Goal: Task Accomplishment & Management: Complete application form

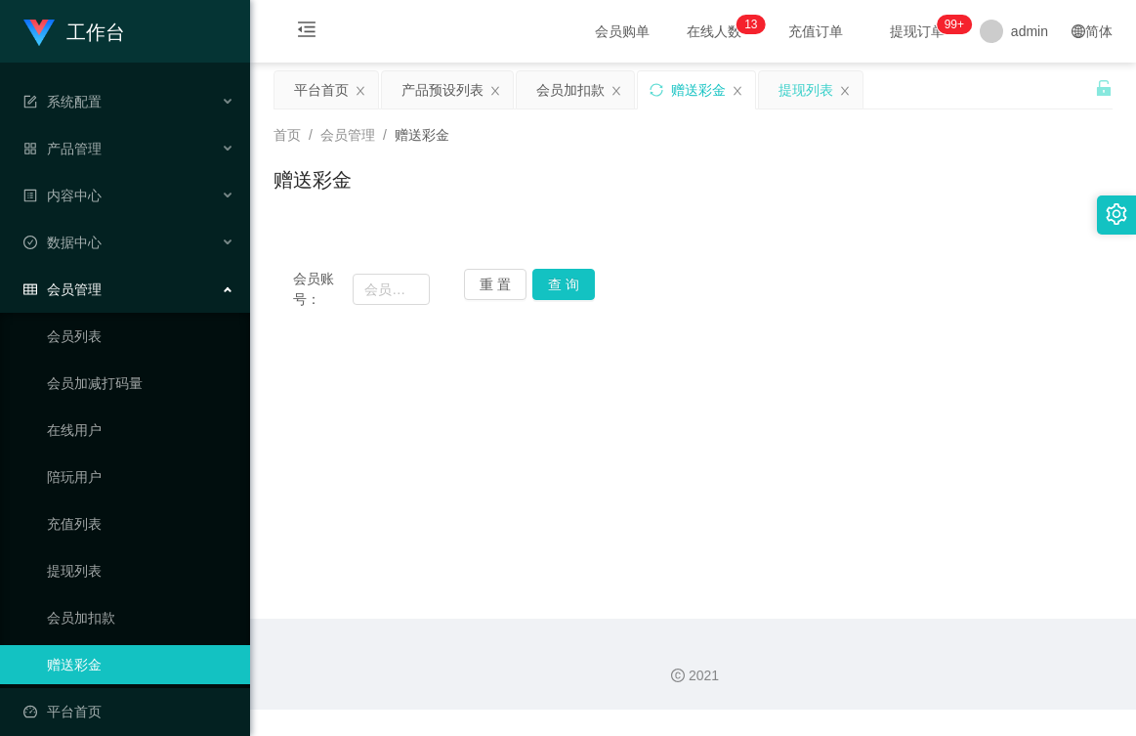
click at [816, 93] on div "提现列表" at bounding box center [806, 89] width 55 height 37
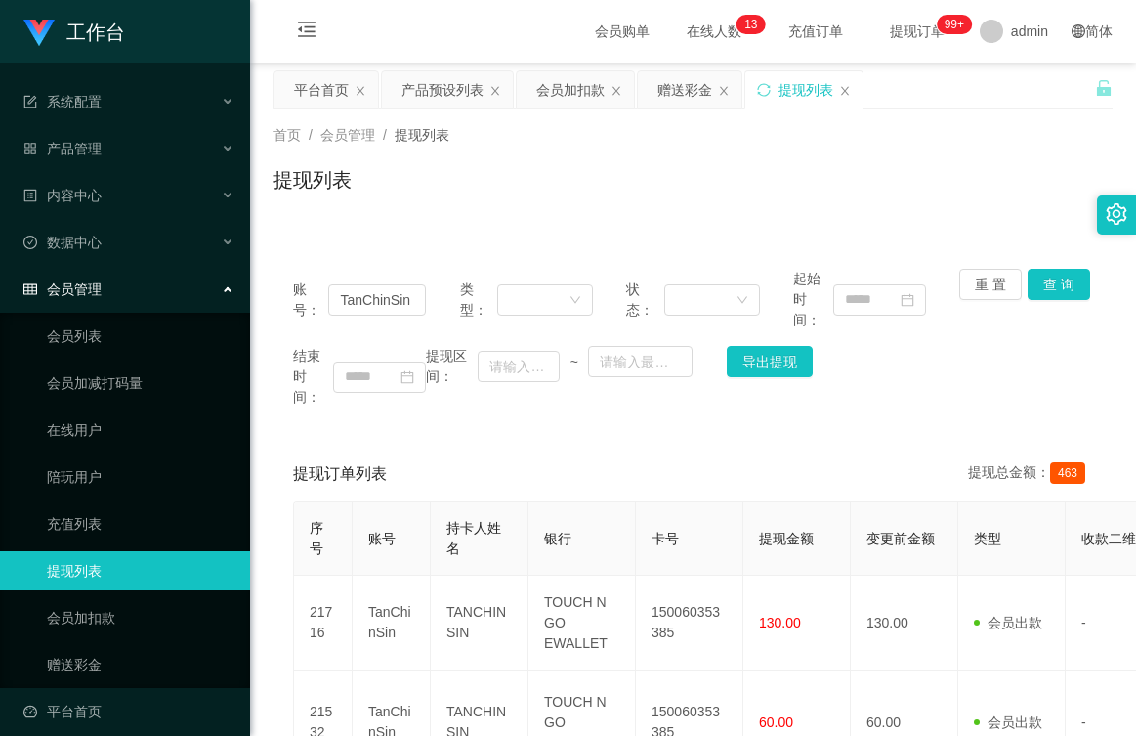
click at [662, 169] on div "提现列表" at bounding box center [693, 187] width 839 height 45
click at [81, 616] on link "会员加扣款" at bounding box center [141, 617] width 188 height 39
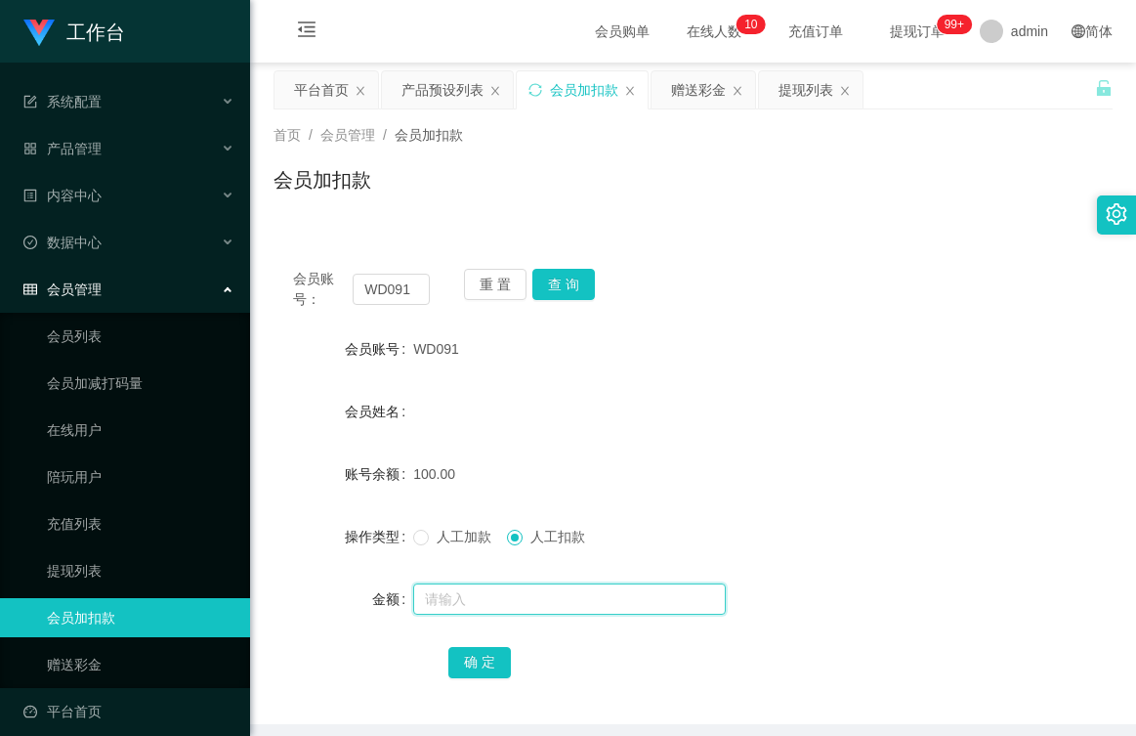
click at [499, 603] on input "text" at bounding box center [569, 598] width 313 height 31
type input "100"
click at [477, 666] on button "确 定" at bounding box center [479, 662] width 63 height 31
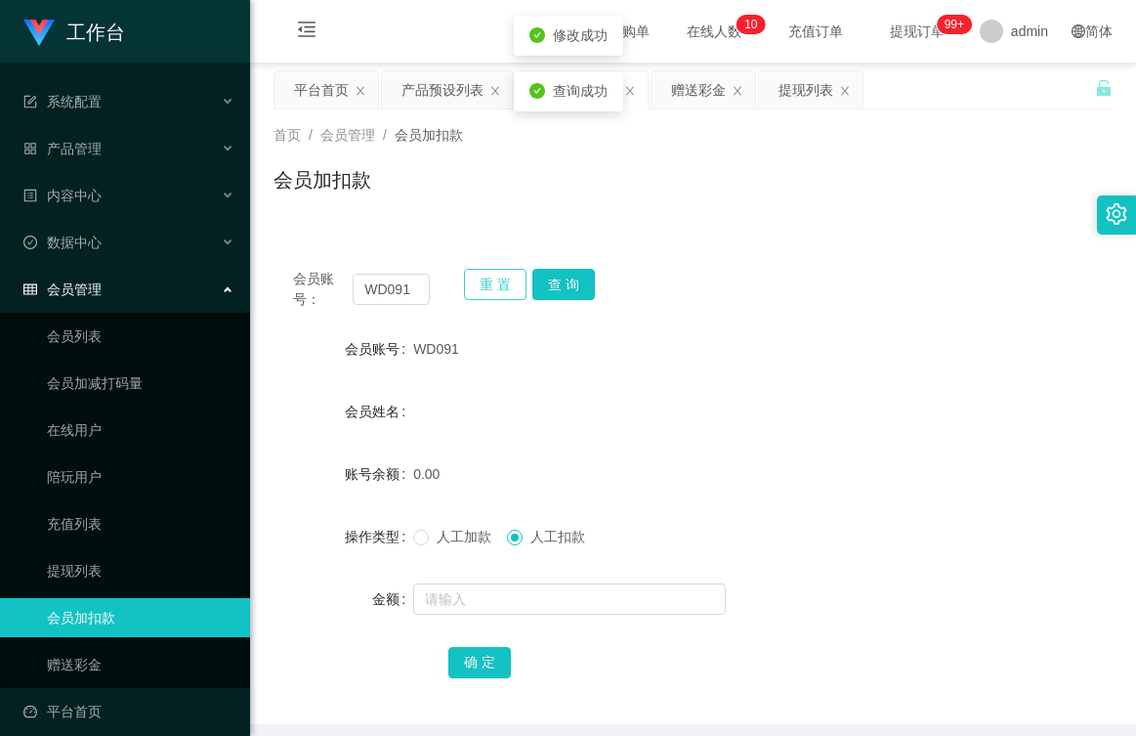
click at [496, 288] on button "重 置" at bounding box center [495, 284] width 63 height 31
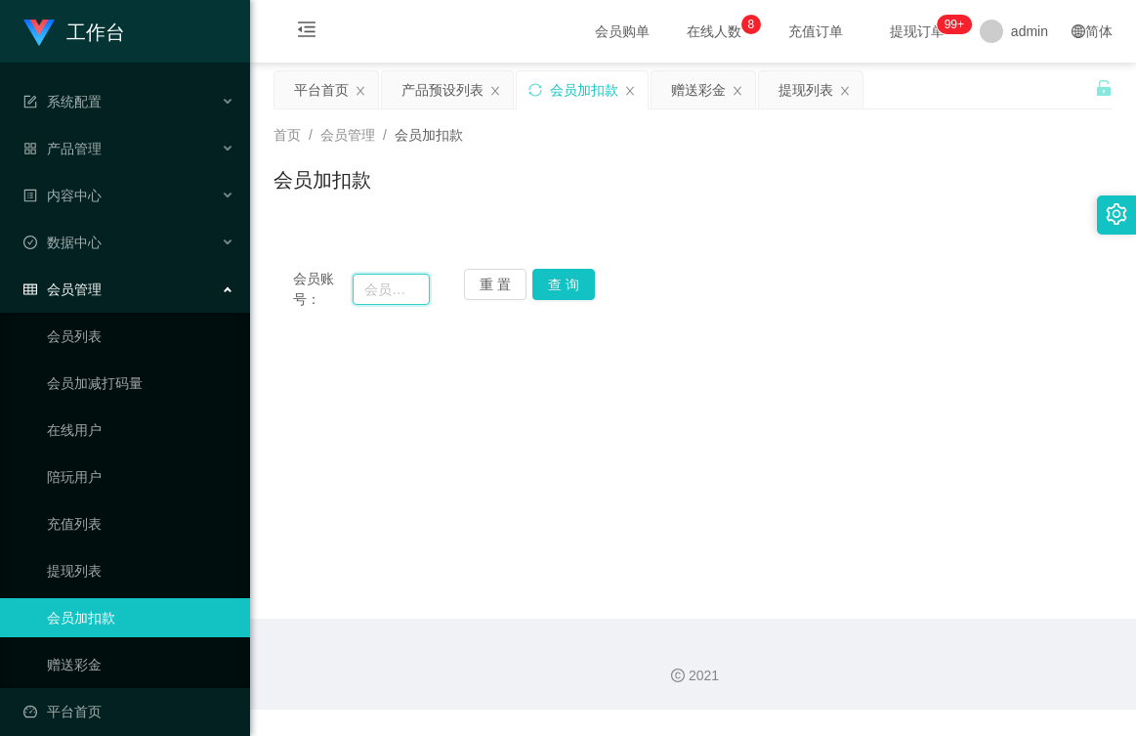
click at [400, 289] on input "text" at bounding box center [391, 289] width 77 height 31
paste input "0146356906"
type input "0146356906"
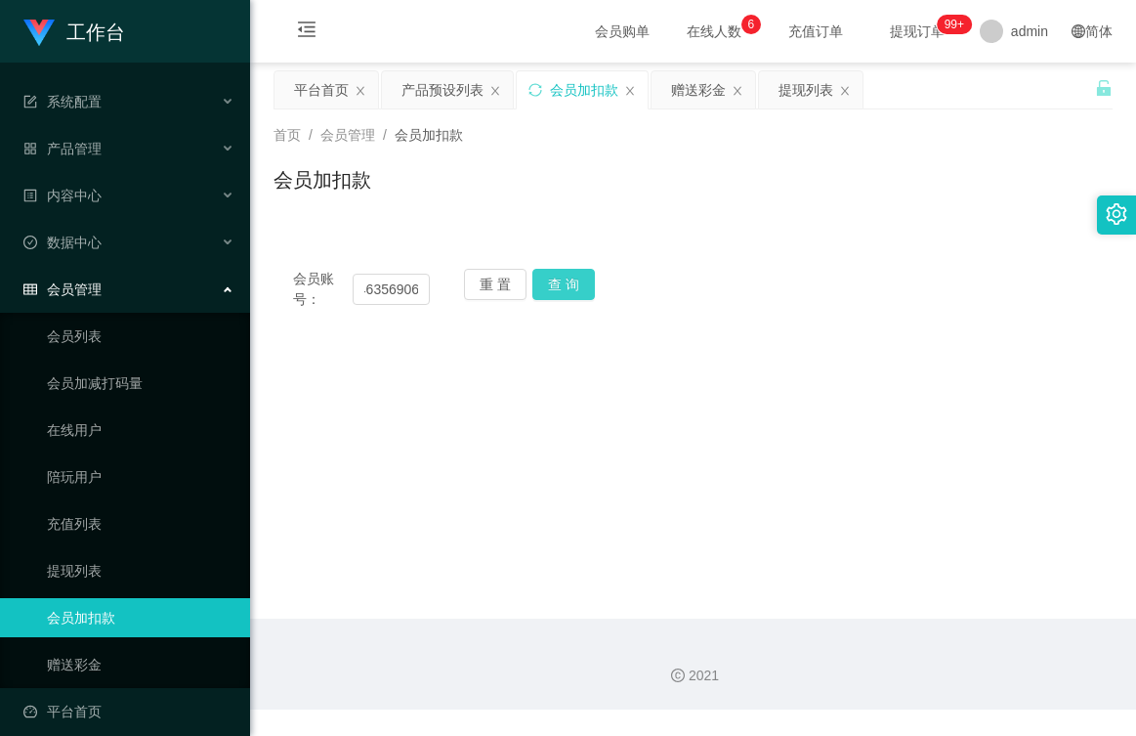
click at [559, 280] on button "查 询" at bounding box center [563, 284] width 63 height 31
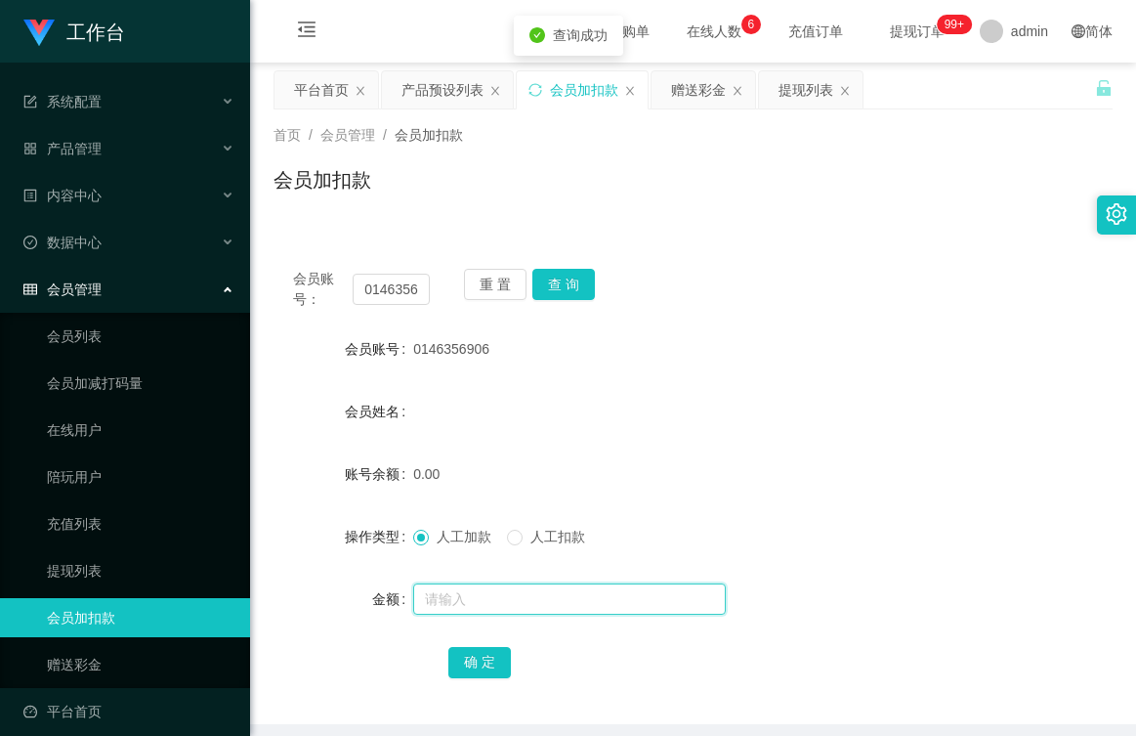
click at [475, 602] on input "text" at bounding box center [569, 598] width 313 height 31
type input "100"
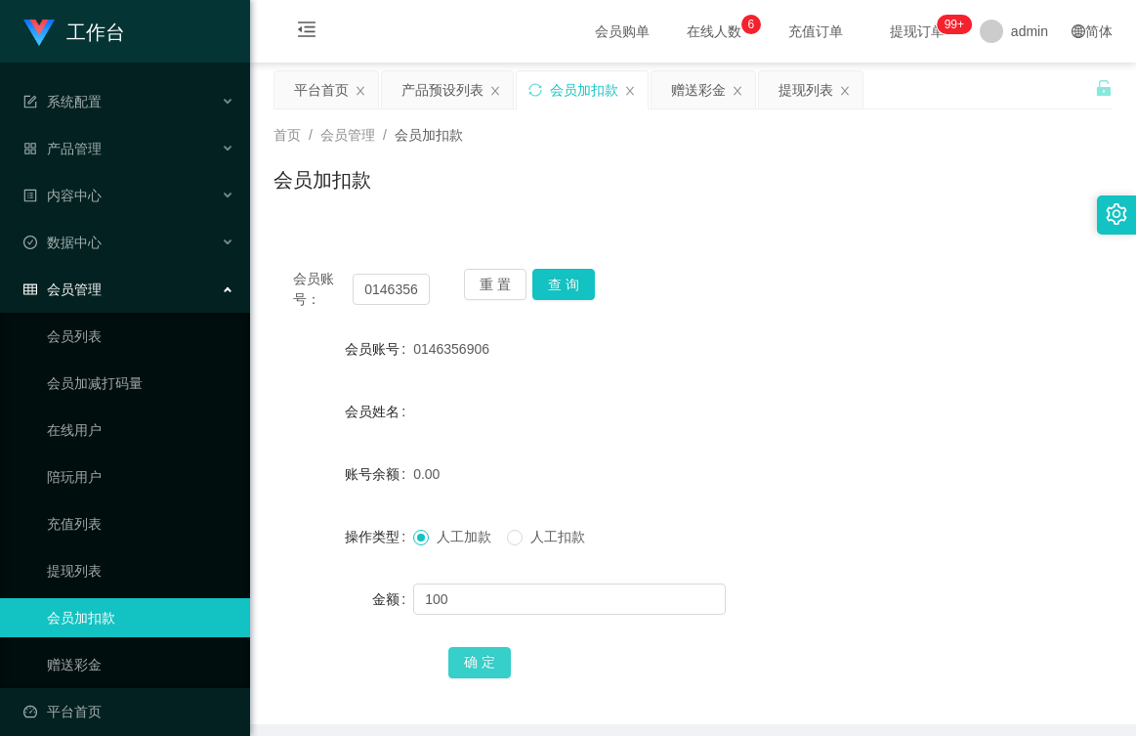
click at [484, 652] on button "确 定" at bounding box center [479, 662] width 63 height 31
drag, startPoint x: 436, startPoint y: 90, endPoint x: 446, endPoint y: 102, distance: 15.3
click at [436, 90] on div "产品预设列表" at bounding box center [443, 89] width 82 height 37
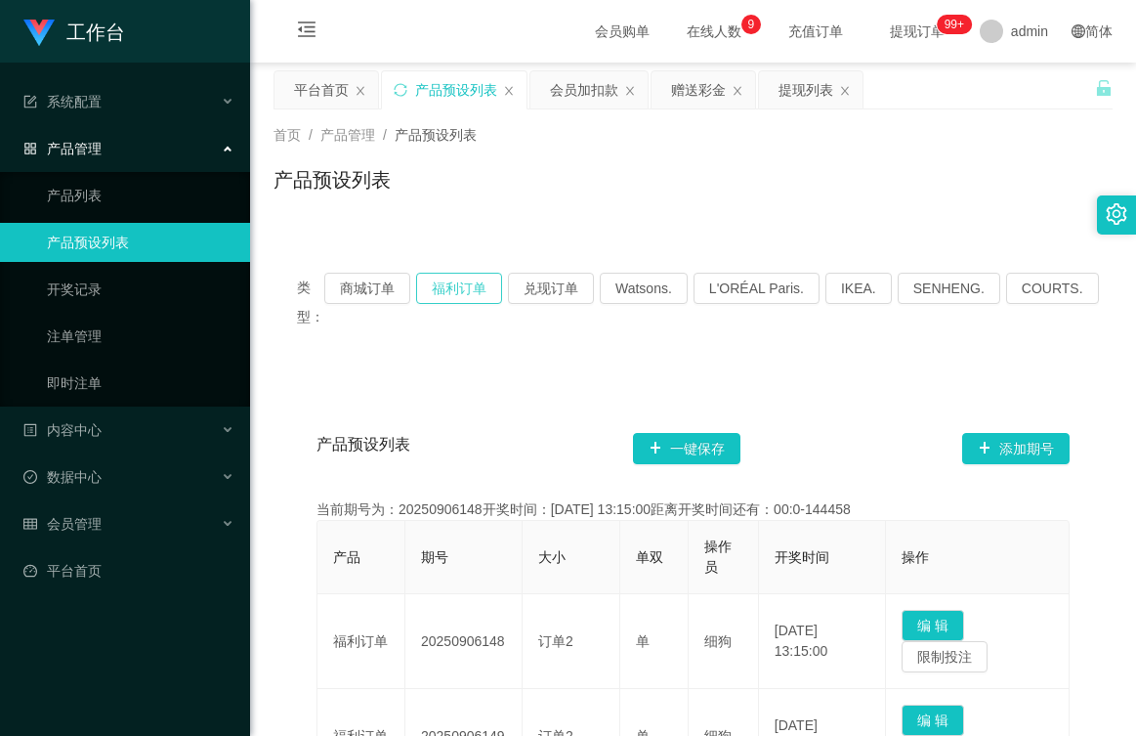
click at [470, 278] on button "福利订单" at bounding box center [459, 288] width 86 height 31
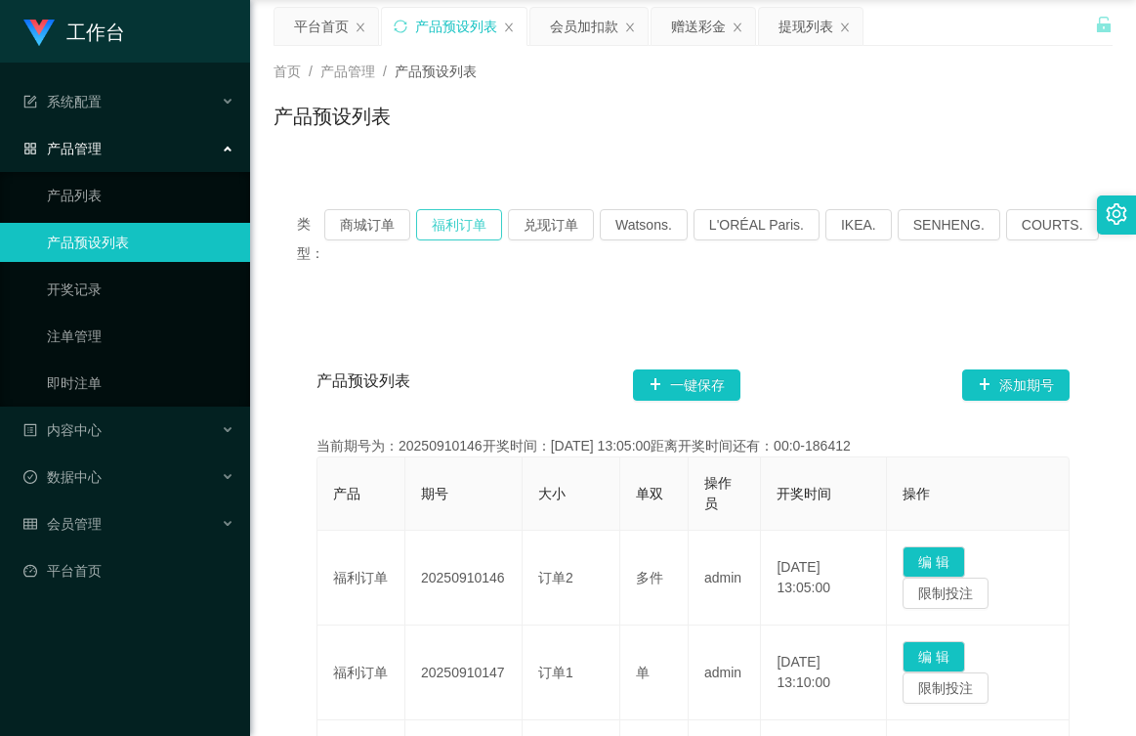
scroll to position [98, 0]
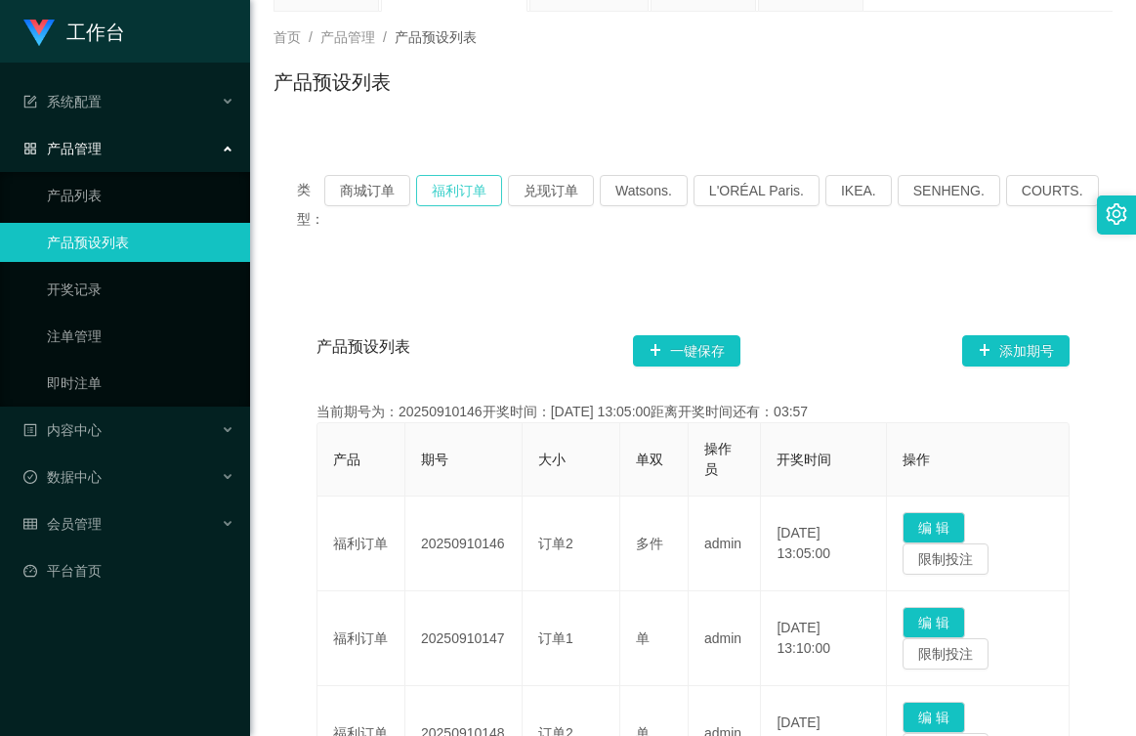
click at [471, 185] on button "福利订单" at bounding box center [459, 190] width 86 height 31
click at [477, 188] on button "福利订单" at bounding box center [459, 190] width 86 height 31
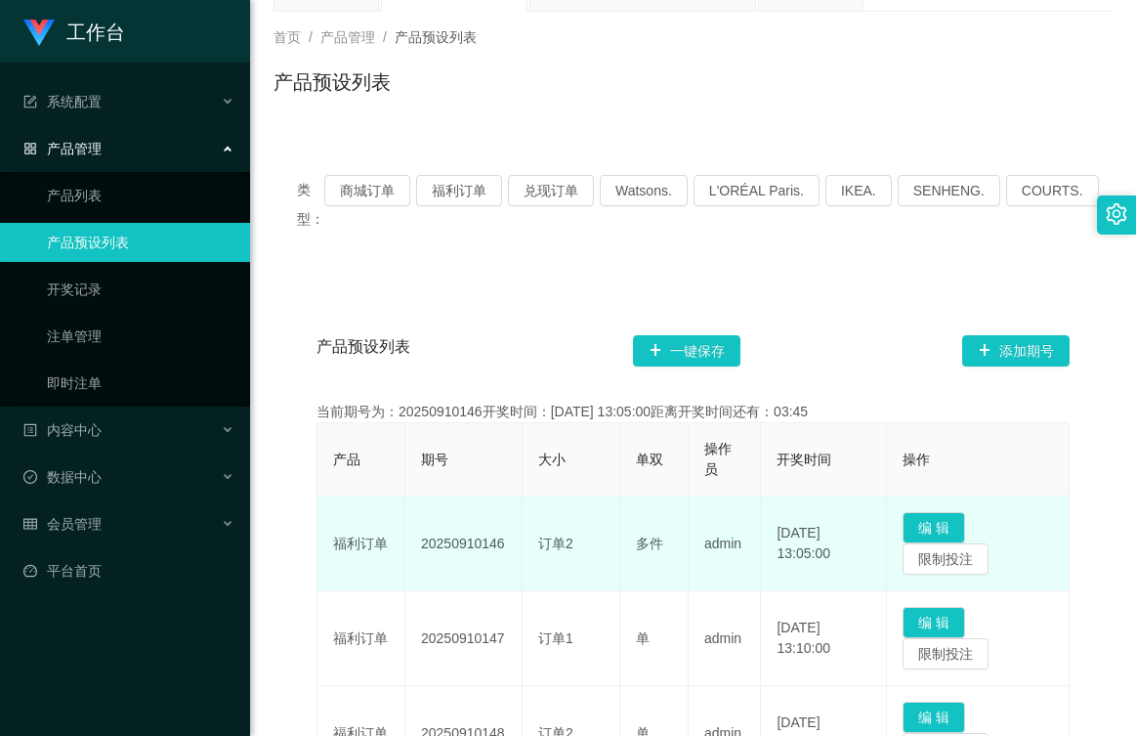
drag, startPoint x: 510, startPoint y: 539, endPoint x: 418, endPoint y: 537, distance: 91.9
click at [418, 537] on td "20250910146" at bounding box center [463, 543] width 117 height 95
copy td "20250910146"
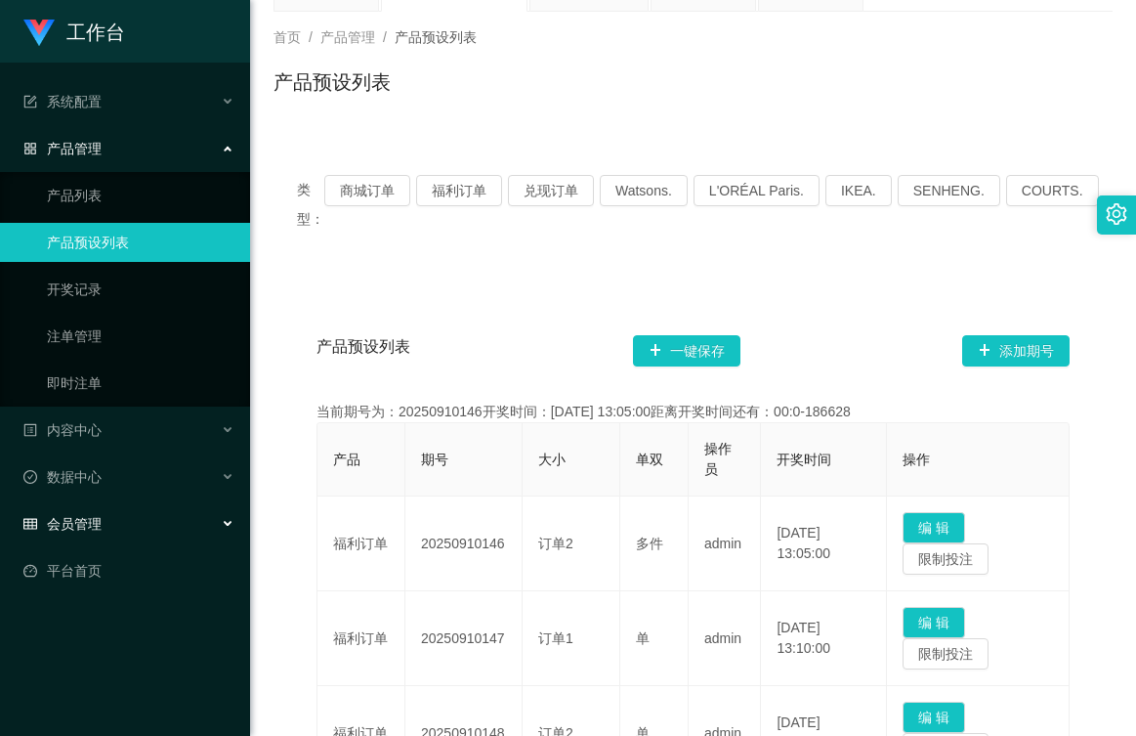
click at [89, 523] on span "会员管理" at bounding box center [62, 524] width 78 height 16
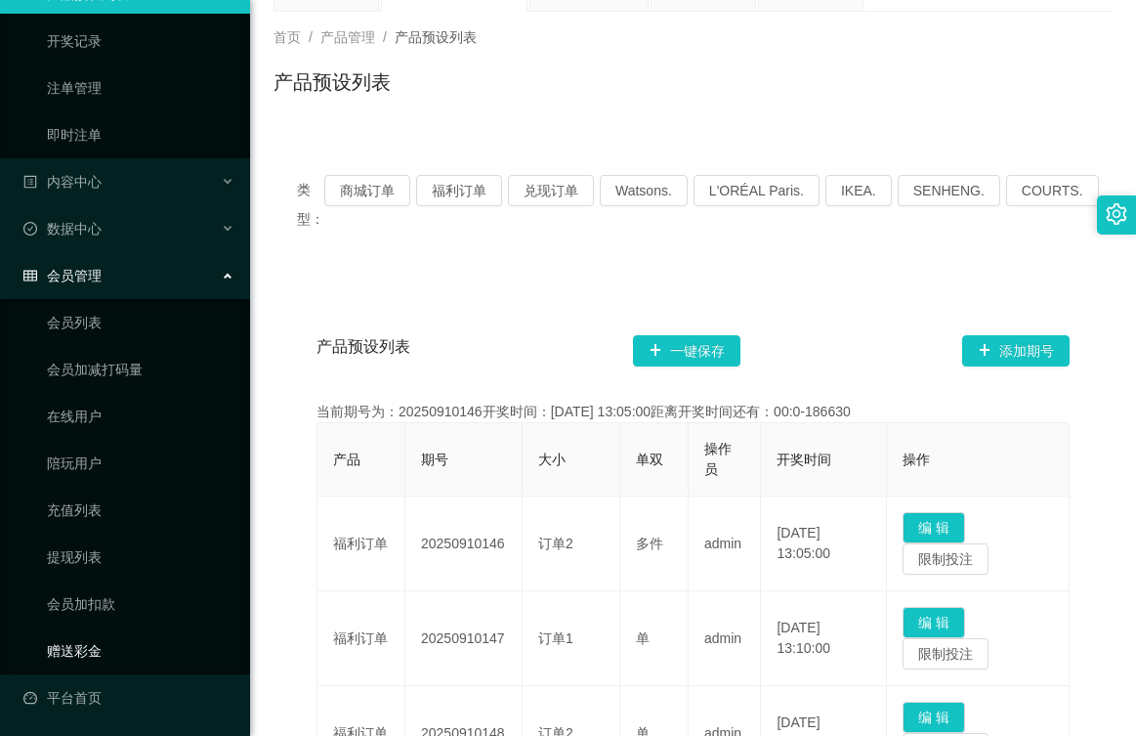
scroll to position [249, 0]
click at [90, 594] on link "会员加扣款" at bounding box center [141, 602] width 188 height 39
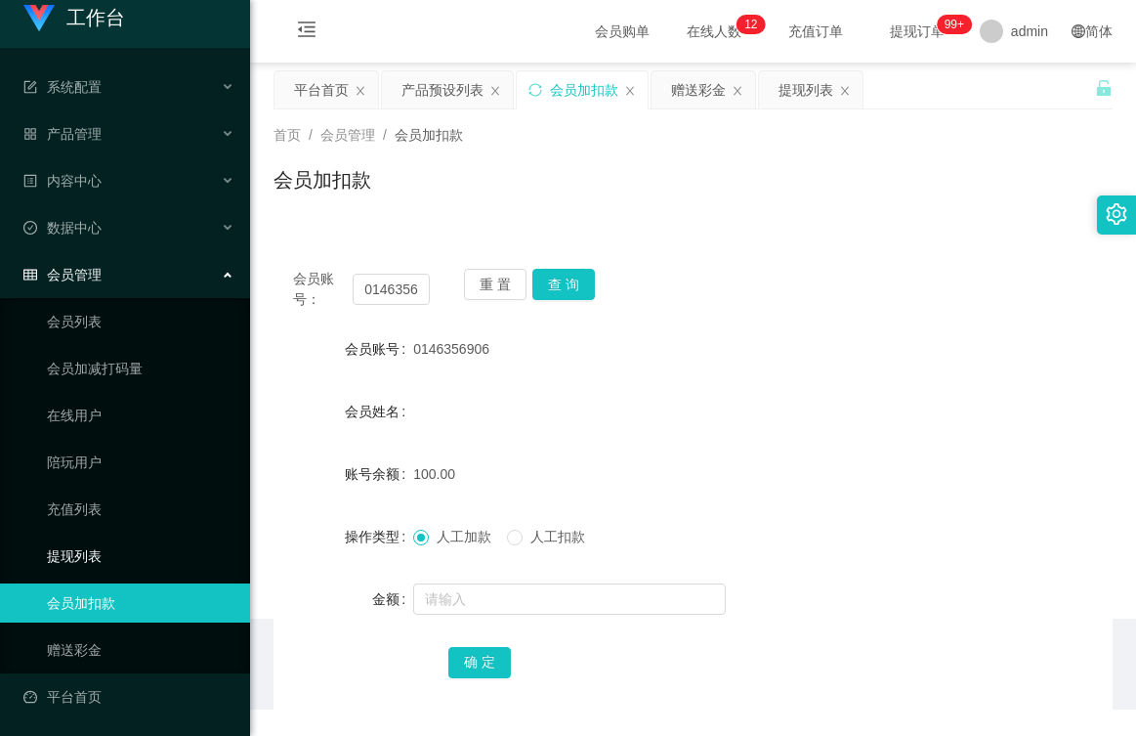
scroll to position [15, 0]
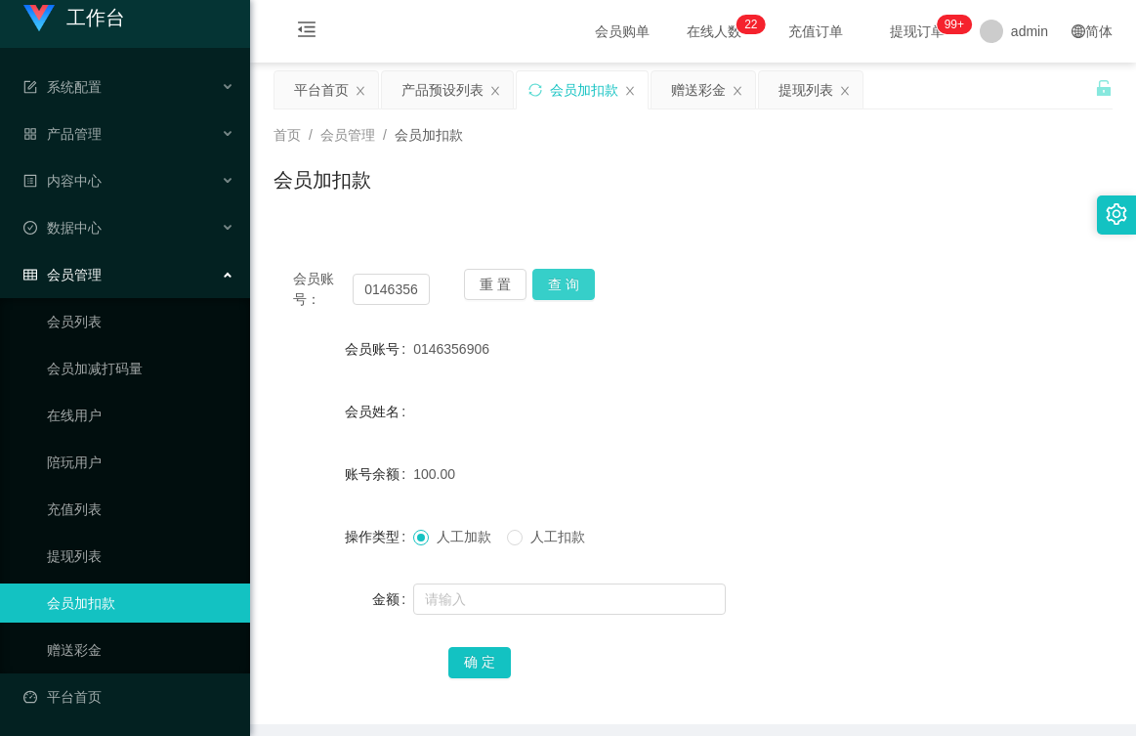
click at [559, 281] on button "查 询" at bounding box center [563, 284] width 63 height 31
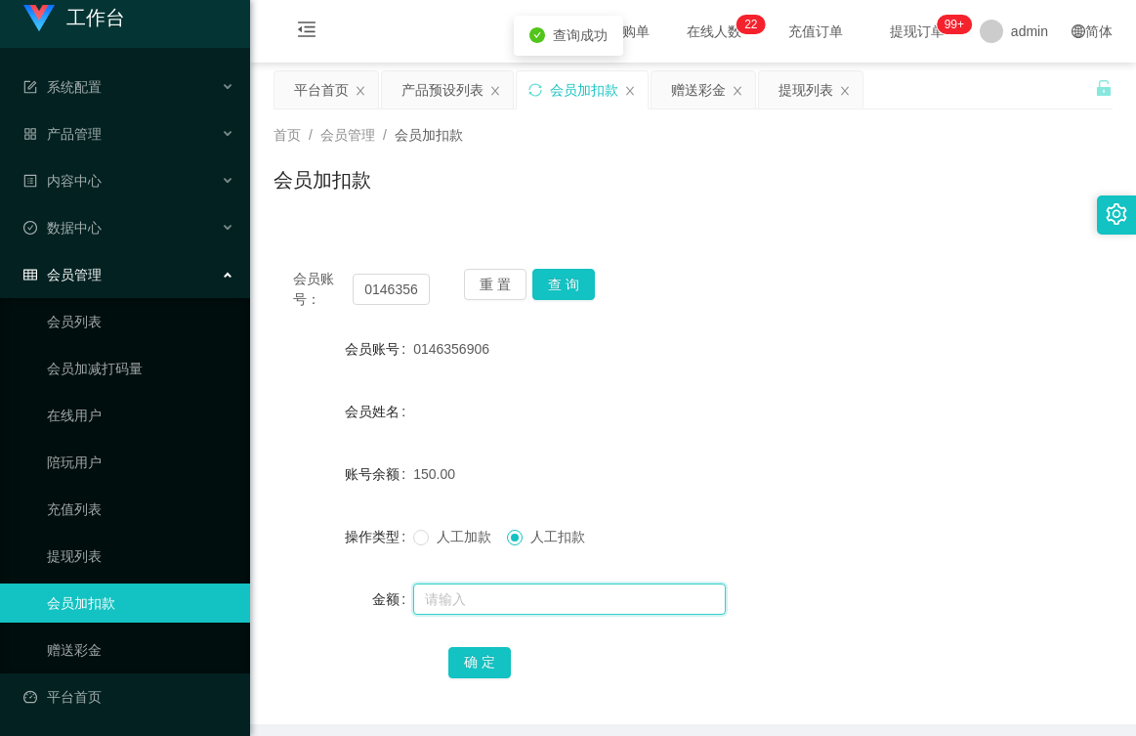
click at [489, 603] on input "text" at bounding box center [569, 598] width 313 height 31
type input "150"
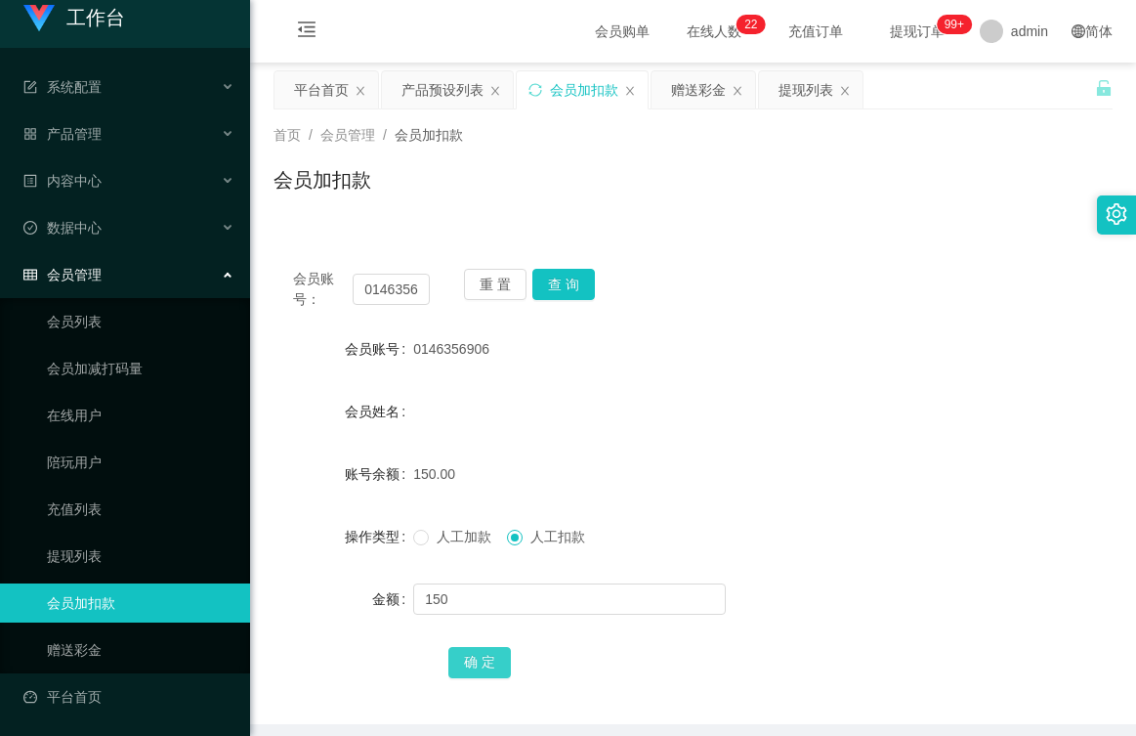
click at [470, 661] on button "确 定" at bounding box center [479, 662] width 63 height 31
click at [93, 651] on link "赠送彩金" at bounding box center [141, 649] width 188 height 39
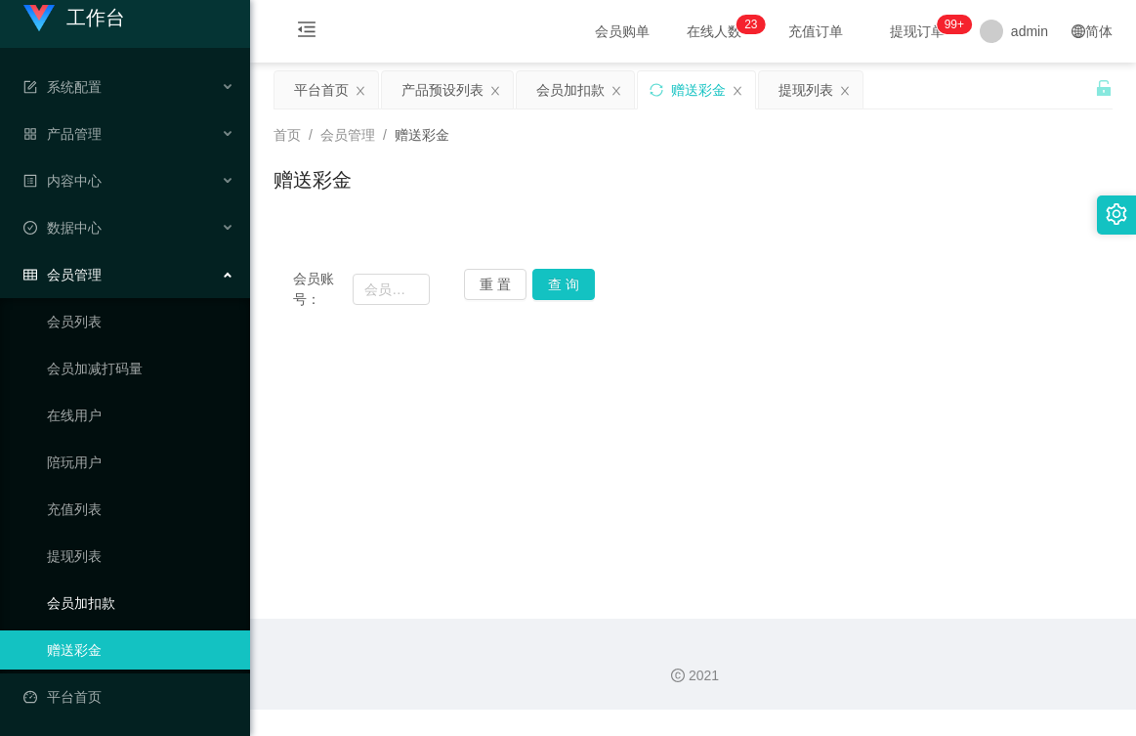
click at [91, 599] on link "会员加扣款" at bounding box center [141, 602] width 188 height 39
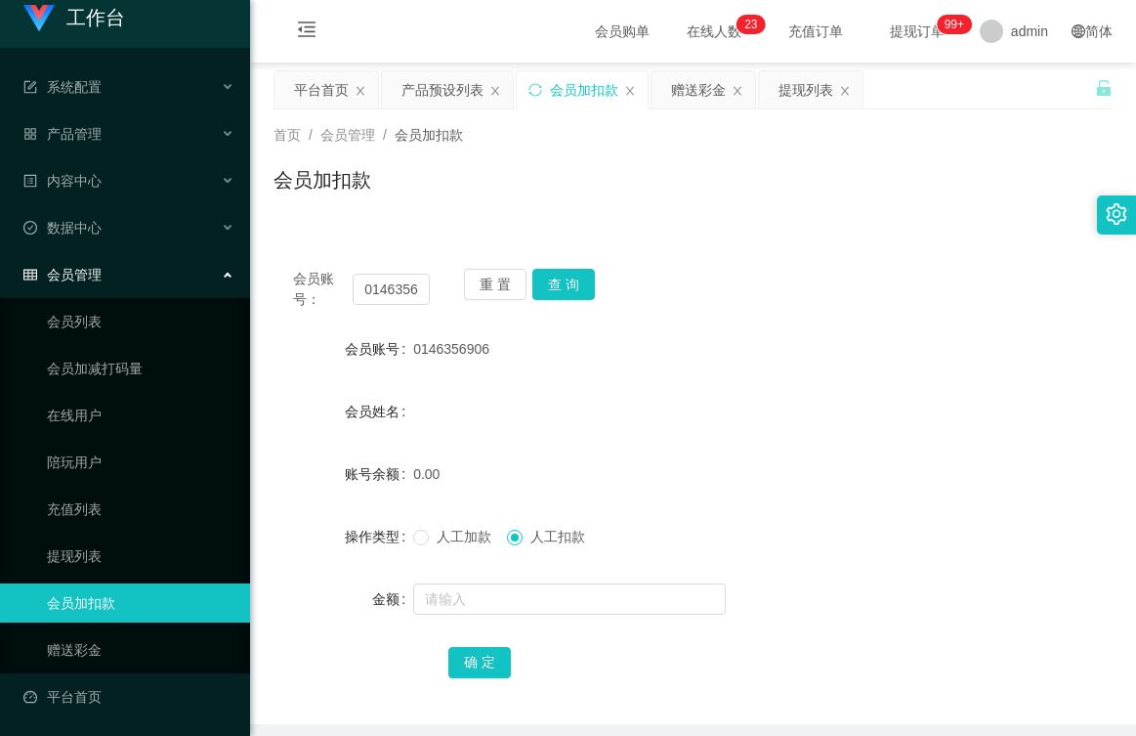
drag, startPoint x: 448, startPoint y: 344, endPoint x: 391, endPoint y: 349, distance: 57.8
click at [391, 349] on div "会员账号 0146356906" at bounding box center [693, 348] width 839 height 39
drag, startPoint x: 391, startPoint y: 349, endPoint x: 492, endPoint y: 354, distance: 101.7
click at [479, 359] on div "0146356906" at bounding box center [657, 348] width 489 height 39
drag, startPoint x: 506, startPoint y: 350, endPoint x: 407, endPoint y: 350, distance: 98.7
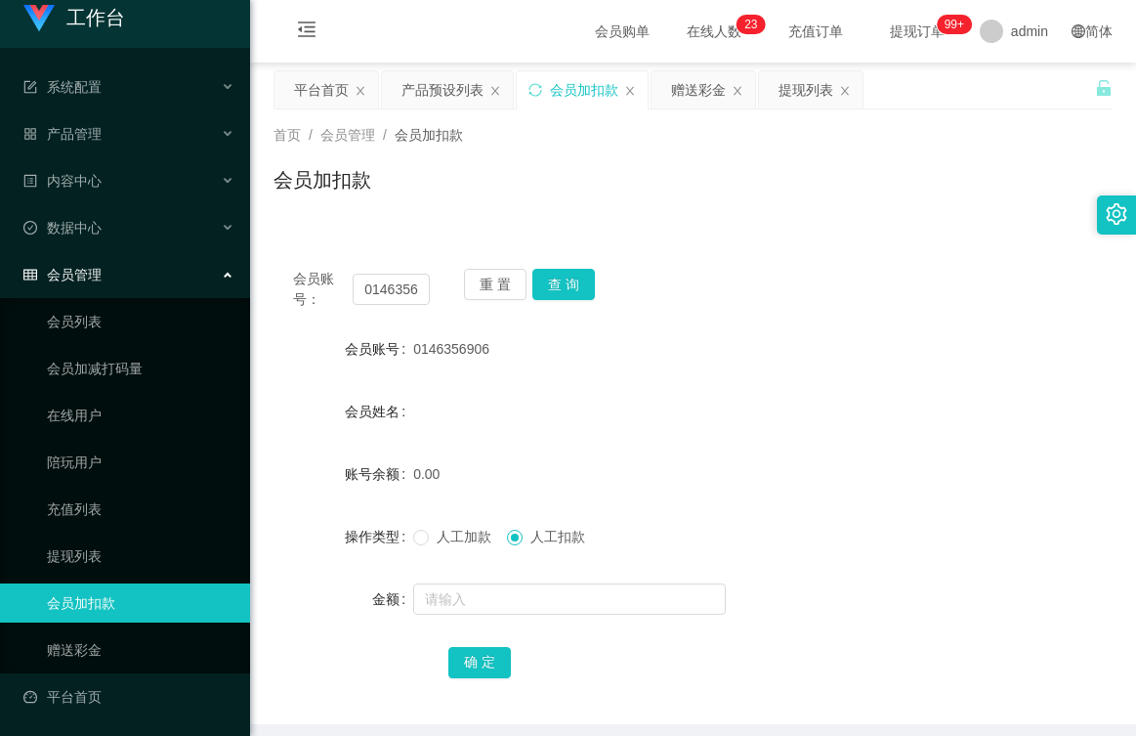
click at [407, 350] on div "会员账号 0146356906" at bounding box center [693, 348] width 839 height 39
copy div "会员账号 0146356906"
click at [93, 648] on link "赠送彩金" at bounding box center [141, 649] width 188 height 39
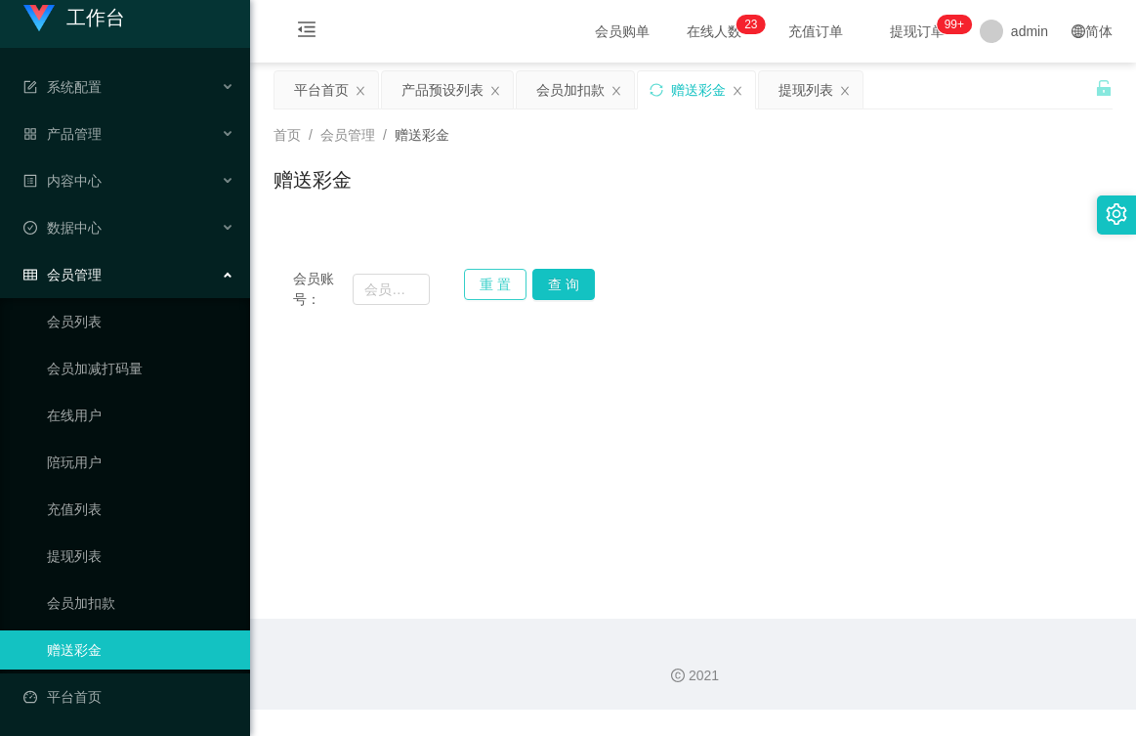
click at [506, 281] on button "重 置" at bounding box center [495, 284] width 63 height 31
click at [394, 290] on input "text" at bounding box center [391, 289] width 77 height 31
paste input "0146356906"
type input "0146356906"
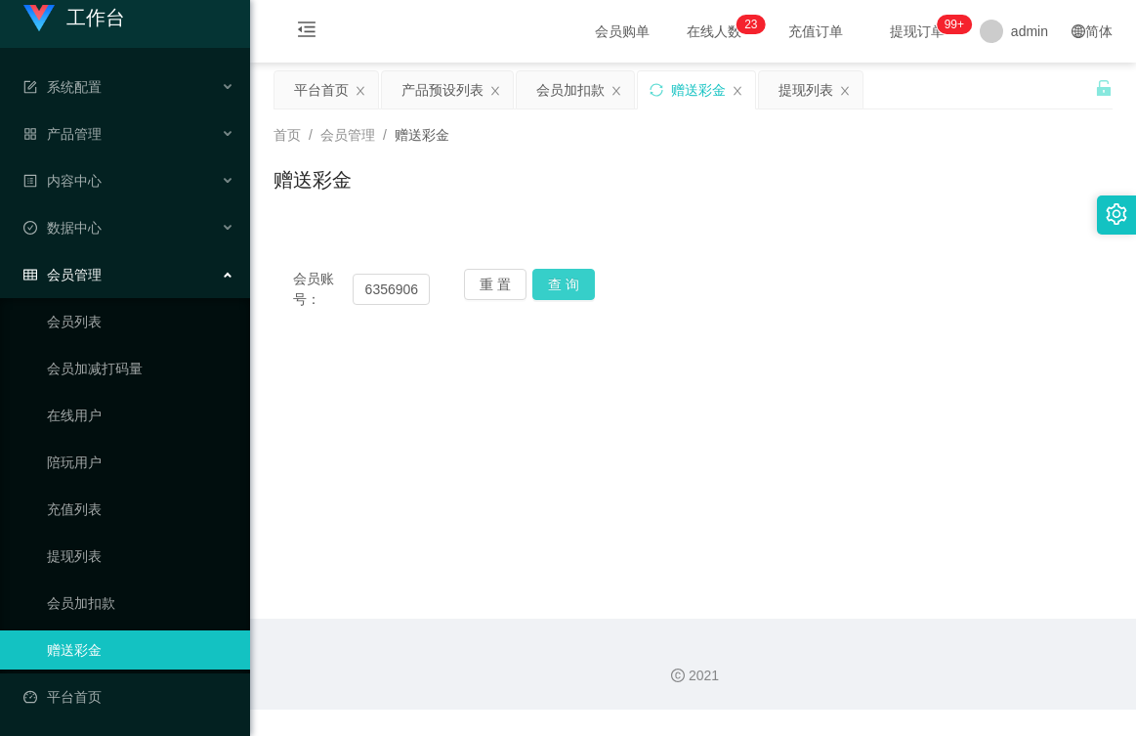
drag, startPoint x: 560, startPoint y: 287, endPoint x: 560, endPoint y: 310, distance: 22.5
click at [560, 287] on button "查 询" at bounding box center [563, 284] width 63 height 31
click at [548, 285] on button "查 询" at bounding box center [563, 284] width 63 height 31
click at [502, 284] on button "重 置" at bounding box center [495, 284] width 63 height 31
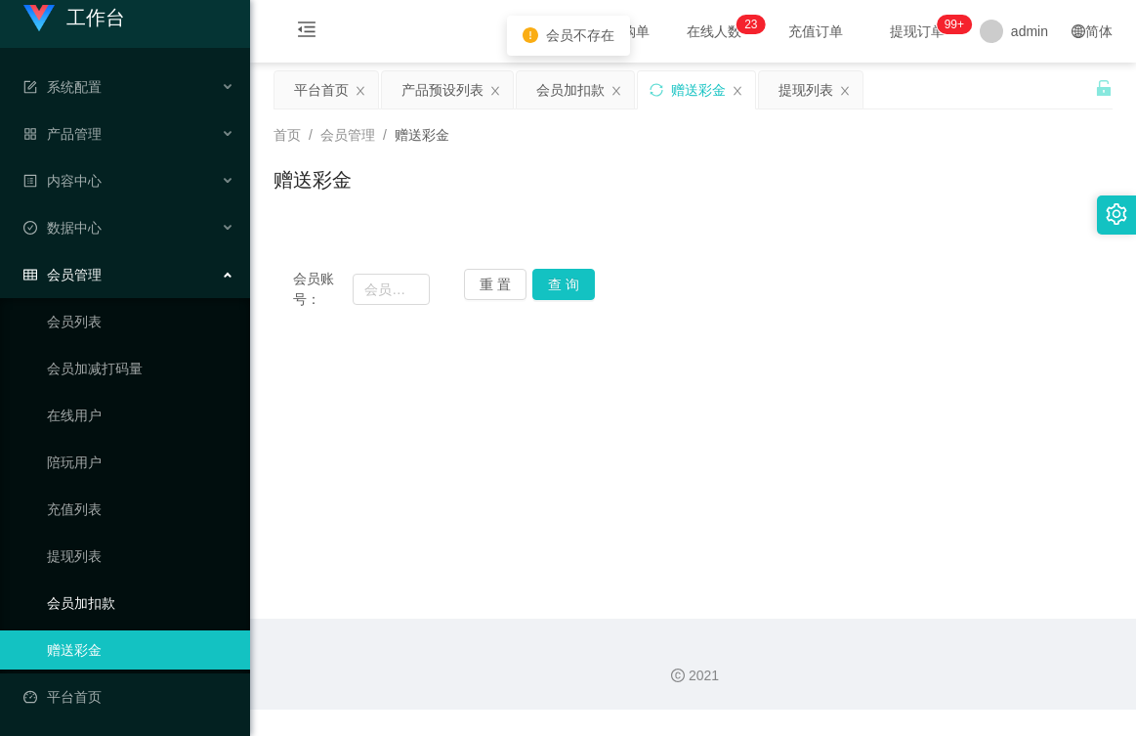
click at [105, 604] on link "会员加扣款" at bounding box center [141, 602] width 188 height 39
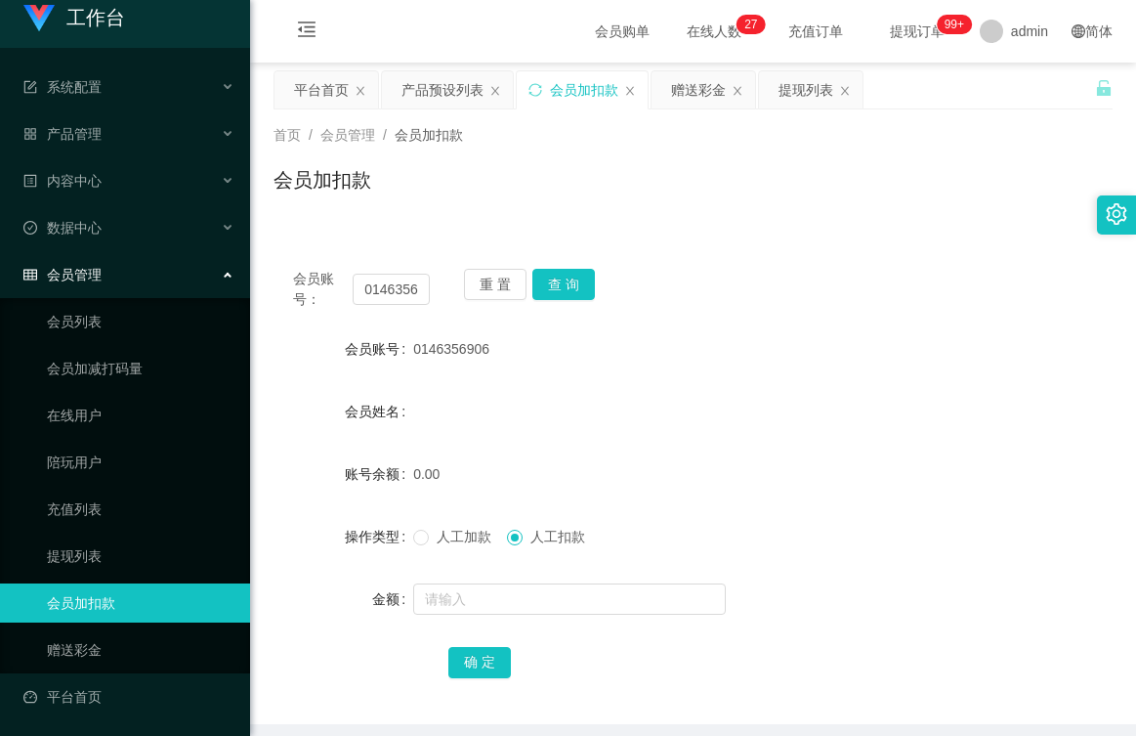
drag, startPoint x: 495, startPoint y: 349, endPoint x: 407, endPoint y: 350, distance: 87.9
click at [407, 350] on div "会员账号 0146356906" at bounding box center [693, 348] width 839 height 39
copy div "会员账号 0146356906"
drag, startPoint x: 89, startPoint y: 656, endPoint x: 96, endPoint y: 643, distance: 14.4
click at [89, 656] on link "赠送彩金" at bounding box center [141, 649] width 188 height 39
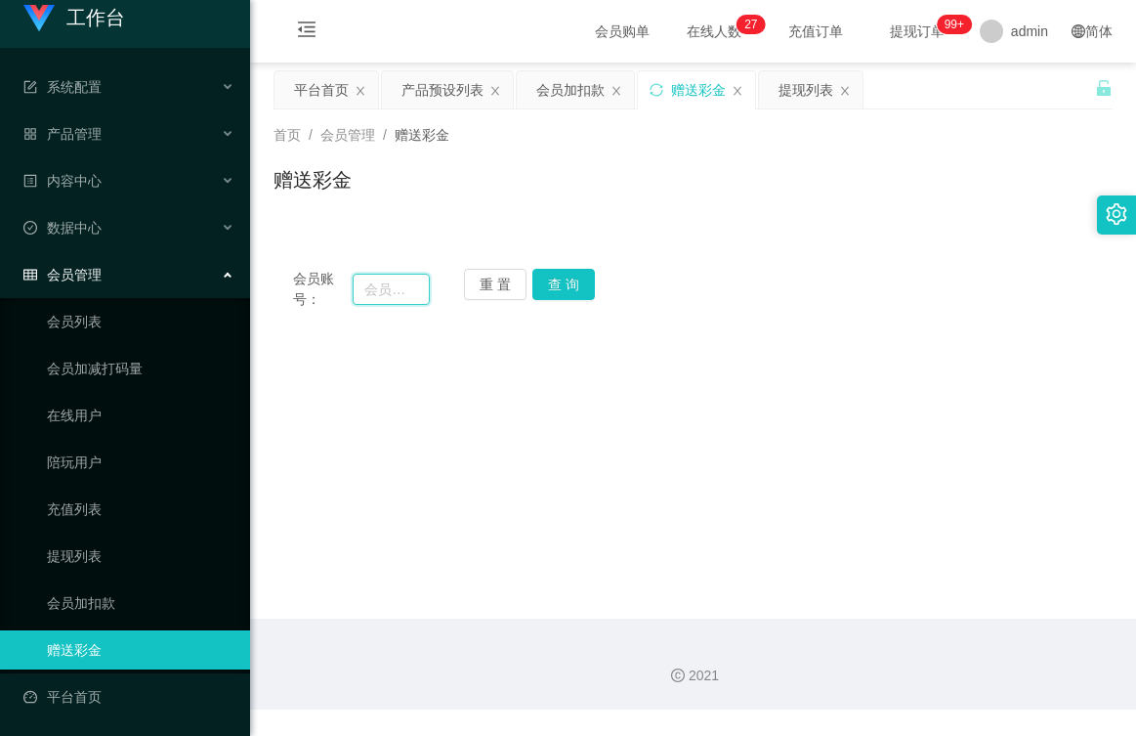
click at [403, 288] on input "text" at bounding box center [391, 289] width 77 height 31
paste input "0146356906"
type input "0146356906"
click at [573, 289] on button "查 询" at bounding box center [563, 284] width 63 height 31
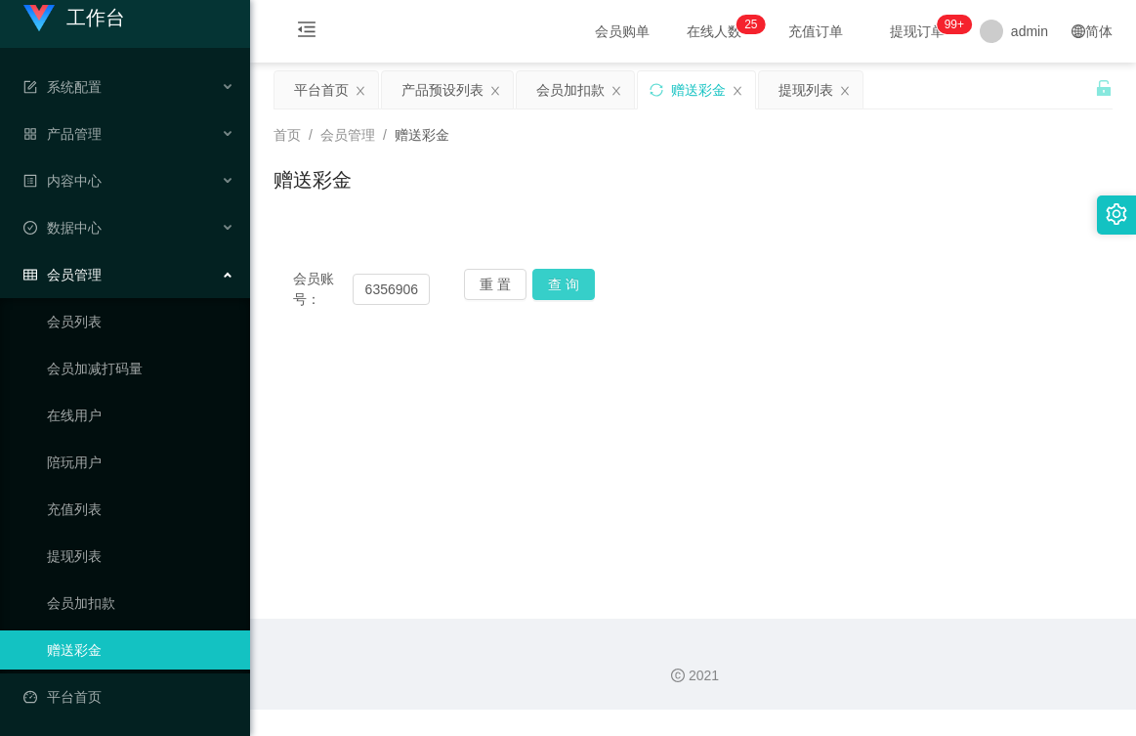
scroll to position [0, 0]
click at [567, 267] on div "会员账号： 0146356906 重 置 查 询 会员账号 会员姓名 账号余额 操作类型 彩金加款 彩金扣款 金额 确 定" at bounding box center [693, 289] width 839 height 80
click at [567, 274] on button "查 询" at bounding box center [563, 284] width 63 height 31
click at [559, 293] on button "查 询" at bounding box center [563, 284] width 63 height 31
click at [559, 294] on button "查 询" at bounding box center [574, 284] width 84 height 31
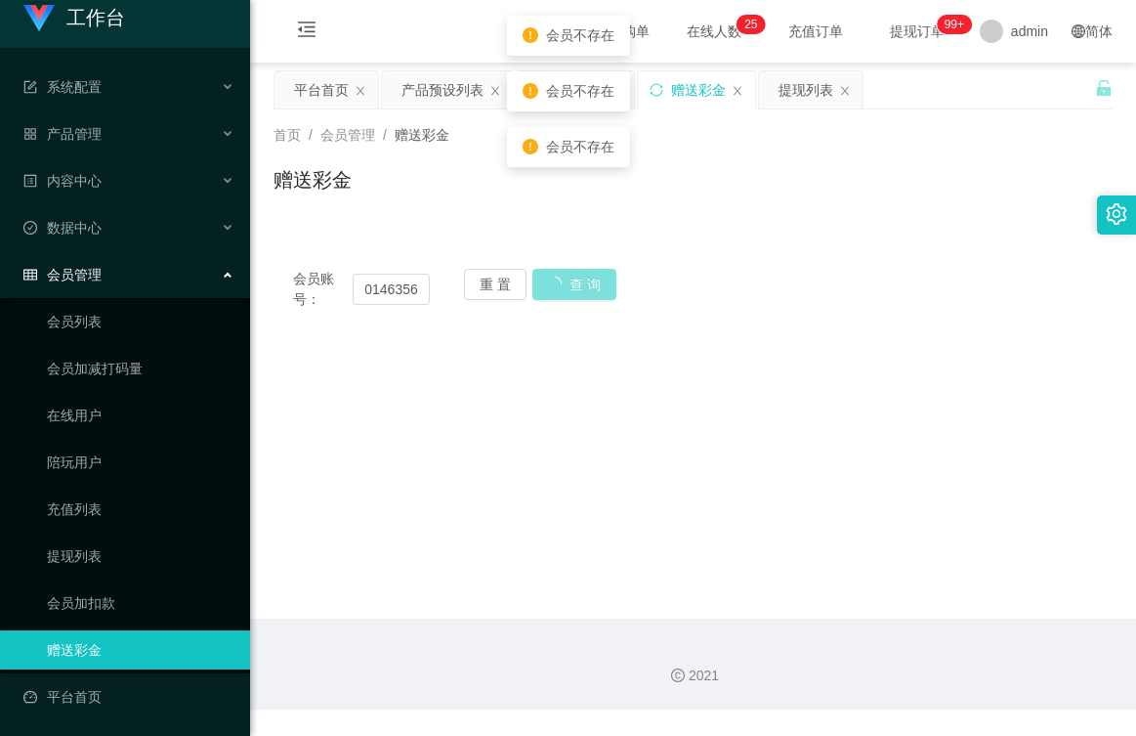
click at [560, 294] on button "查 询" at bounding box center [574, 284] width 84 height 31
click at [560, 294] on div "重 置 查 询" at bounding box center [532, 289] width 137 height 41
click at [560, 294] on button "查 询" at bounding box center [563, 284] width 63 height 31
click at [560, 294] on body "工作台 系统配置 产品管理 产品列表 产品预设列表 开奖记录 注单管理 即时注单 内容中心 数据中心 会员管理 会员列表 会员加减打码量 在线用户 陪玩用户 …" at bounding box center [568, 368] width 1136 height 736
click at [95, 603] on link "会员加扣款" at bounding box center [141, 602] width 188 height 39
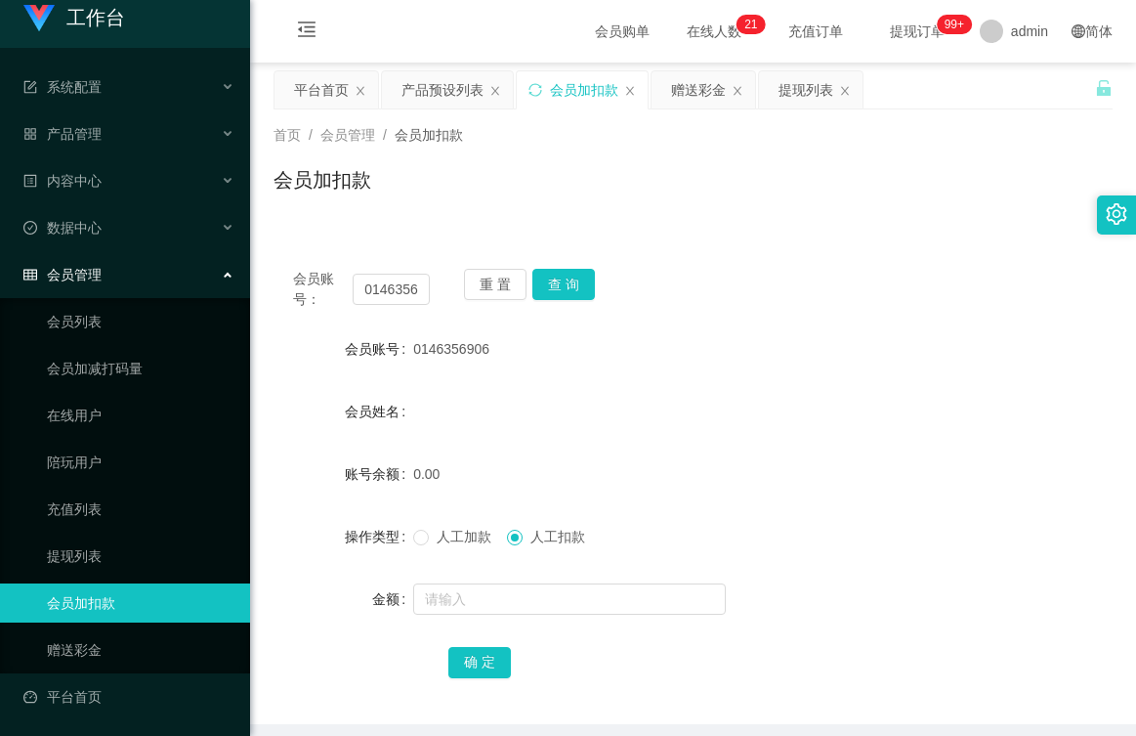
drag, startPoint x: 489, startPoint y: 350, endPoint x: 410, endPoint y: 351, distance: 79.1
click at [410, 351] on div "会员账号 0146356906" at bounding box center [693, 348] width 839 height 39
drag, startPoint x: 410, startPoint y: 351, endPoint x: 462, endPoint y: 343, distance: 52.4
copy div "会员账号 0146356906"
click at [72, 649] on link "赠送彩金" at bounding box center [141, 649] width 188 height 39
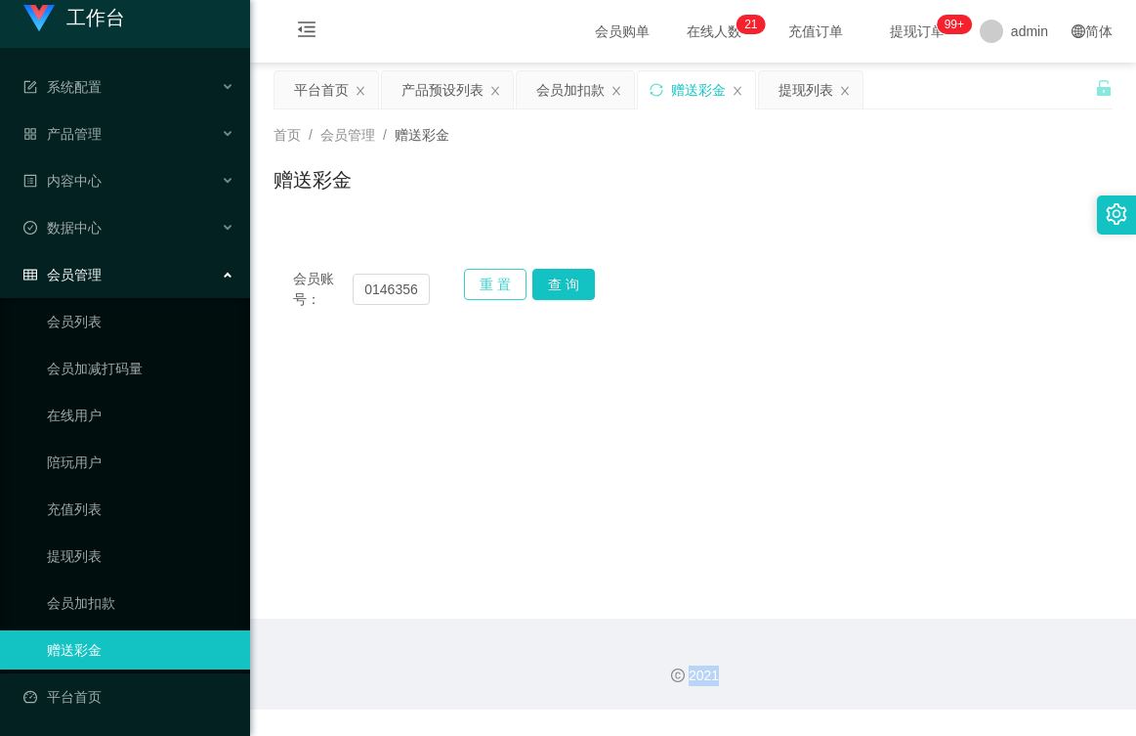
click at [488, 284] on button "重 置" at bounding box center [495, 284] width 63 height 31
click at [381, 293] on input "text" at bounding box center [391, 289] width 77 height 31
paste input "0146356906"
type input "0146356906"
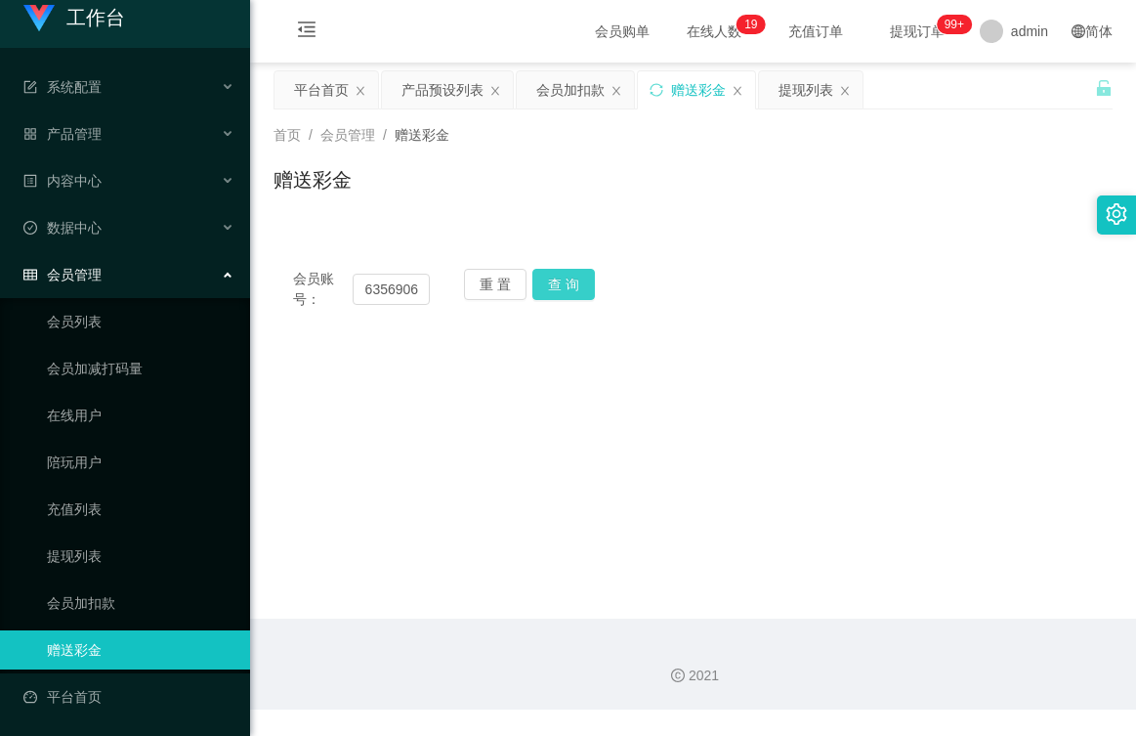
scroll to position [0, 0]
click at [549, 285] on button "查 询" at bounding box center [563, 284] width 63 height 31
click at [523, 446] on main "关闭左侧 关闭右侧 关闭其它 刷新页面 平台首页 产品预设列表 会员加扣款 赠送彩金 提现列表 首页 / 会员管理 / 赠送彩金 / 赠送彩金 会员账号： 0…" at bounding box center [693, 341] width 886 height 556
click at [561, 292] on button "查 询" at bounding box center [563, 284] width 63 height 31
click at [556, 282] on button "查 询" at bounding box center [563, 284] width 63 height 31
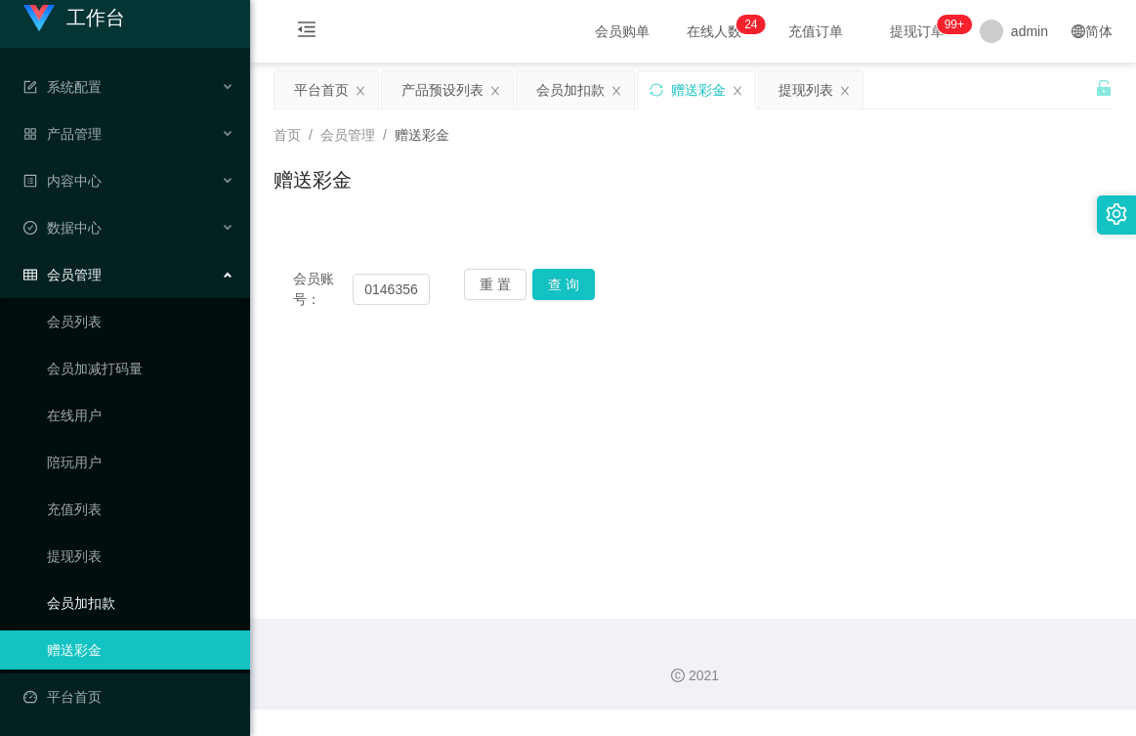
click at [94, 605] on link "会员加扣款" at bounding box center [141, 602] width 188 height 39
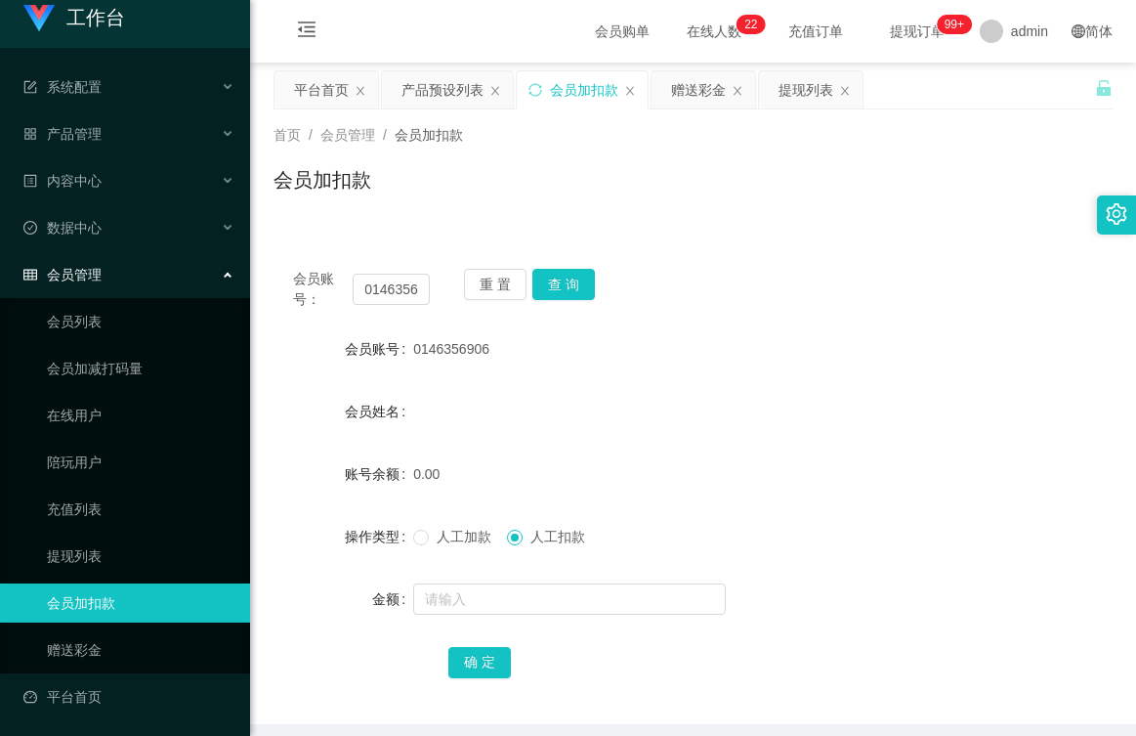
click at [479, 346] on span "0146356906" at bounding box center [451, 349] width 76 height 16
copy span "0146356906"
click at [109, 658] on link "赠送彩金" at bounding box center [141, 649] width 188 height 39
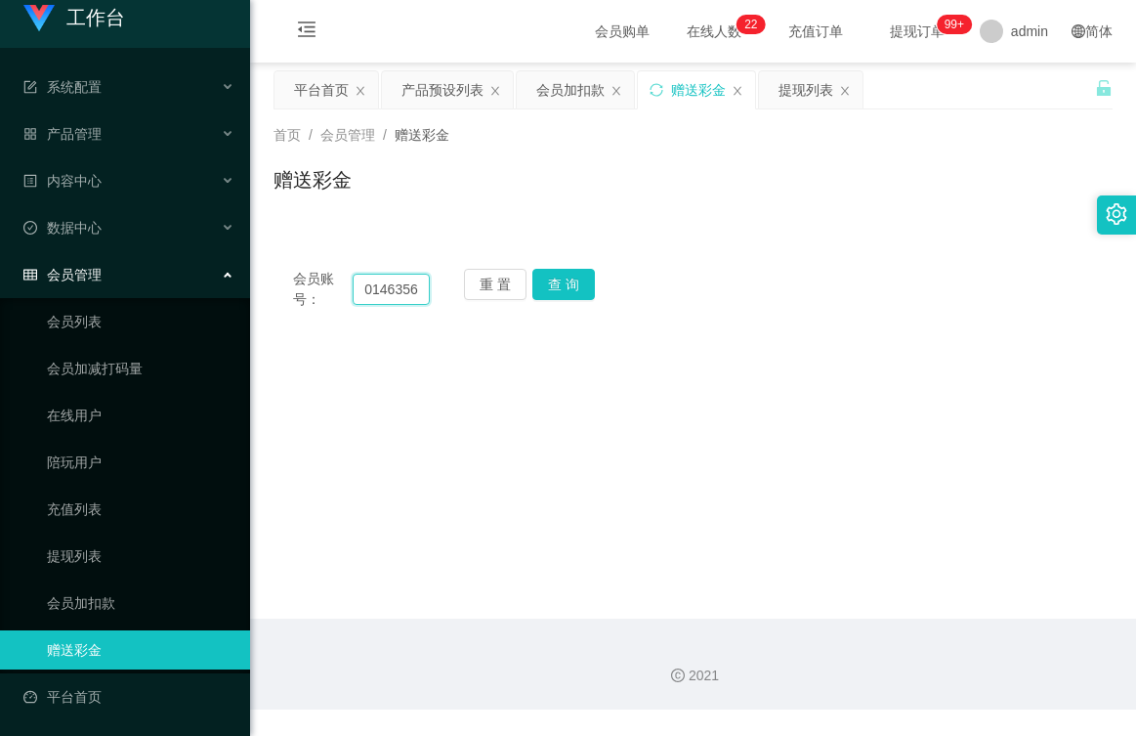
drag, startPoint x: 423, startPoint y: 293, endPoint x: 438, endPoint y: 298, distance: 15.4
click at [423, 293] on input "0146356906" at bounding box center [391, 289] width 77 height 31
click at [411, 296] on input "0146356906" at bounding box center [391, 289] width 77 height 31
drag, startPoint x: 489, startPoint y: 276, endPoint x: 433, endPoint y: 284, distance: 57.2
click at [490, 276] on button "重 置" at bounding box center [495, 284] width 63 height 31
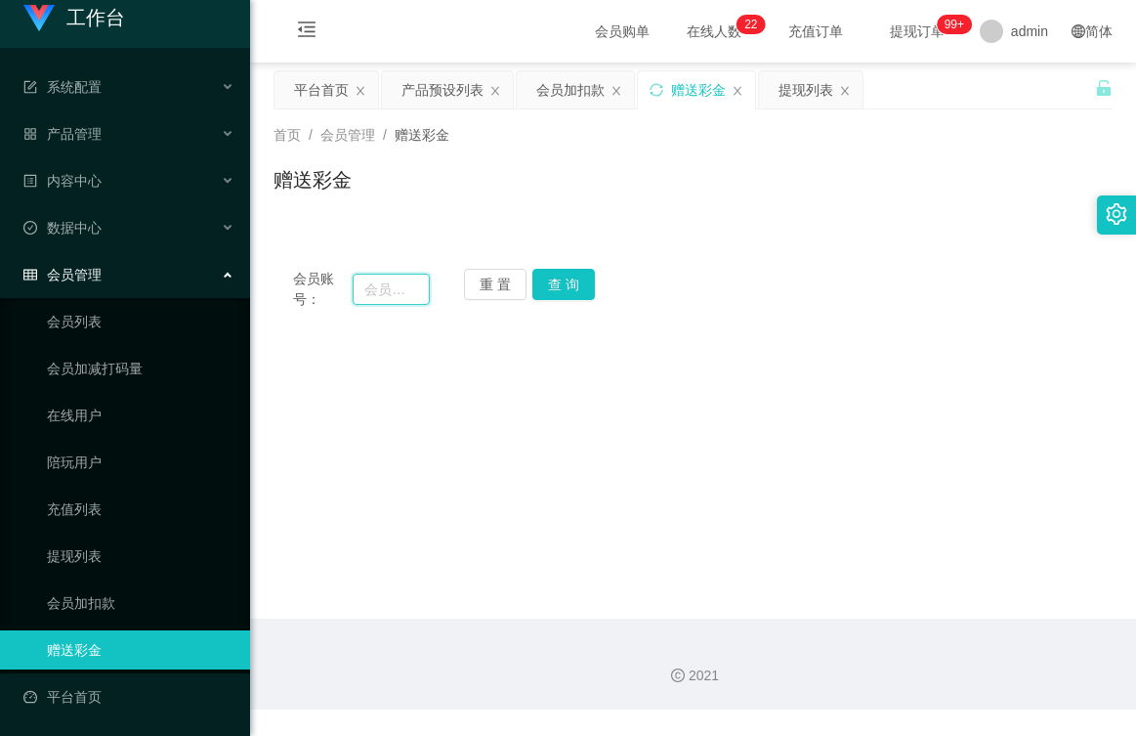
click at [405, 290] on input "text" at bounding box center [391, 289] width 77 height 31
paste input "0146356906"
type input "0146356906"
click at [544, 287] on button "查 询" at bounding box center [563, 284] width 63 height 31
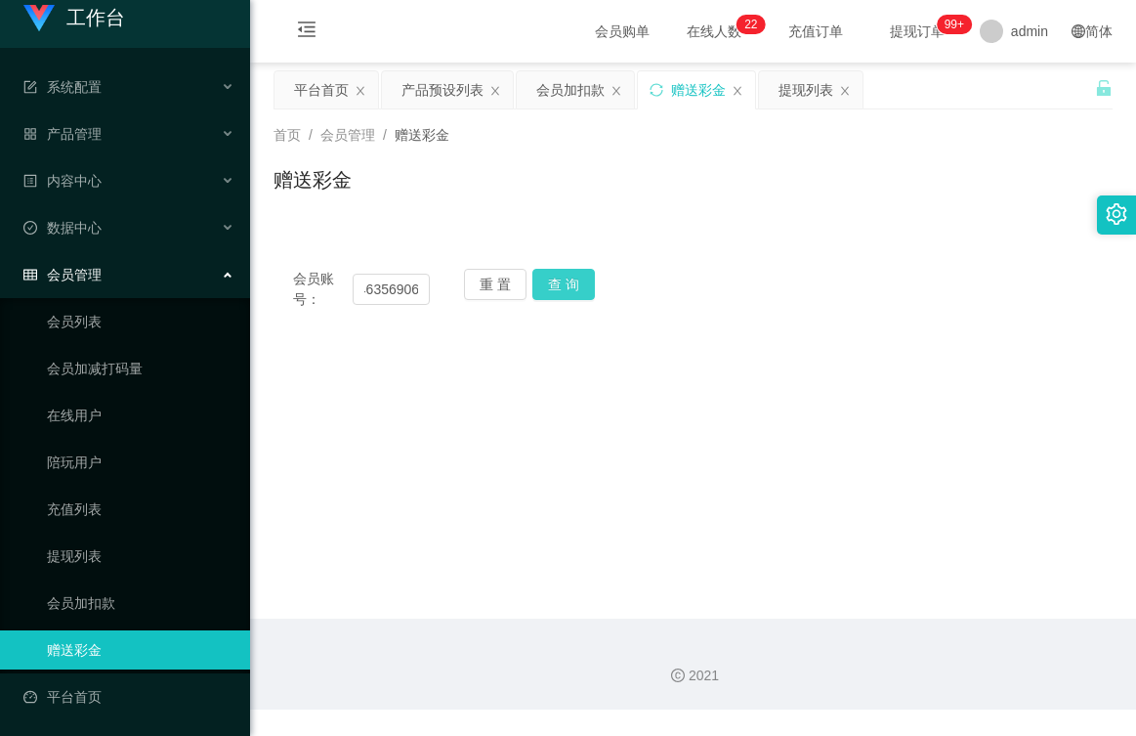
scroll to position [0, 0]
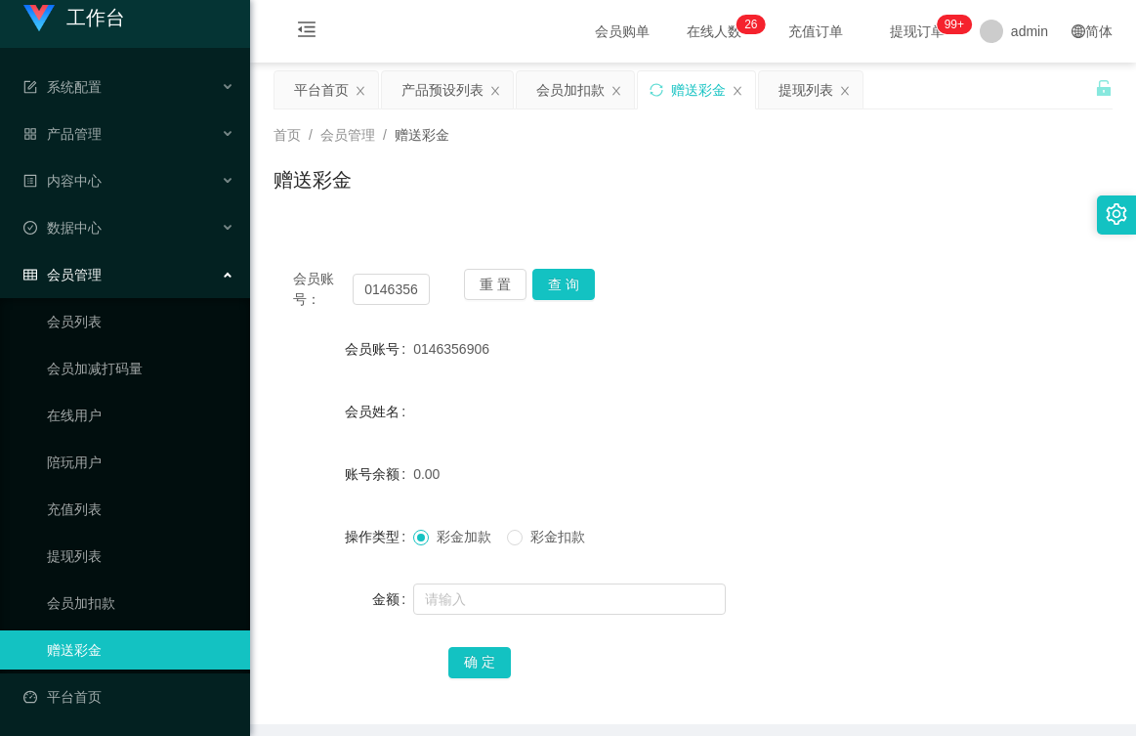
click at [864, 572] on form "会员账号 0146356906 会员姓名 账号余额 0.00 操作类型 彩金加款 彩金扣款 金额 确 定" at bounding box center [693, 505] width 839 height 352
click at [485, 597] on input "text" at bounding box center [569, 598] width 313 height 31
click at [884, 35] on span "提现订单 99+" at bounding box center [917, 31] width 74 height 14
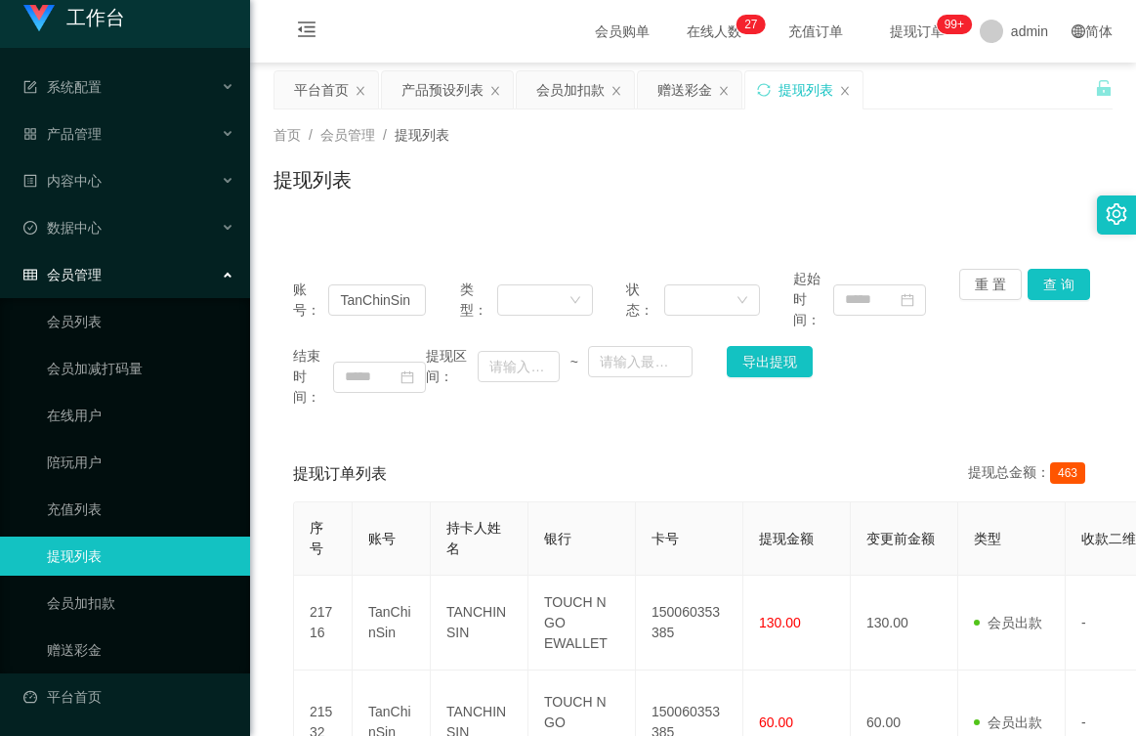
click at [498, 28] on div "会员购单 在线人数 0 1 2 3 4 5 6 7 8 9 0 1 2 3 4 5 6 7 8 9 0 1 2 3 4 5 6 7 8 9 0 1 2 3 4…" at bounding box center [693, 32] width 886 height 64
drag, startPoint x: 389, startPoint y: 288, endPoint x: 403, endPoint y: 316, distance: 31.0
click at [389, 290] on input "TanChinSin" at bounding box center [377, 299] width 98 height 31
drag, startPoint x: 411, startPoint y: 298, endPoint x: 290, endPoint y: 303, distance: 121.2
click at [290, 303] on div "账号： TanChinSin 类型： 状态： 起始时间： 重 置 查 询 结束时间： 提现区间： ~ 导出提现" at bounding box center [693, 338] width 839 height 178
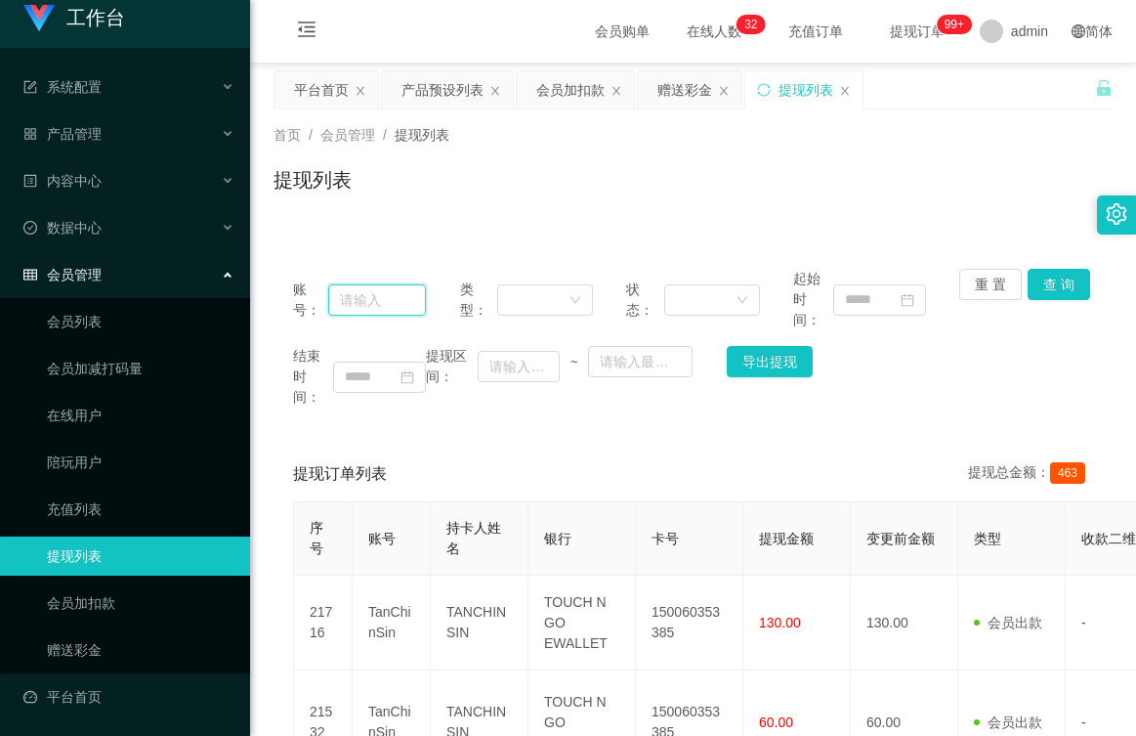
paste input "💰 当前未结算累计薪资：S$/15*1S$/5*2"
type input "💰 当前未结算累计薪资：S$/15*1S$/5*2"
drag, startPoint x: 406, startPoint y: 306, endPoint x: 313, endPoint y: 305, distance: 93.8
click at [313, 305] on div "账号： 💰 当前未结算累计薪资：S$/15*1S$/5*2" at bounding box center [359, 300] width 133 height 62
click at [74, 605] on link "会员加扣款" at bounding box center [141, 602] width 188 height 39
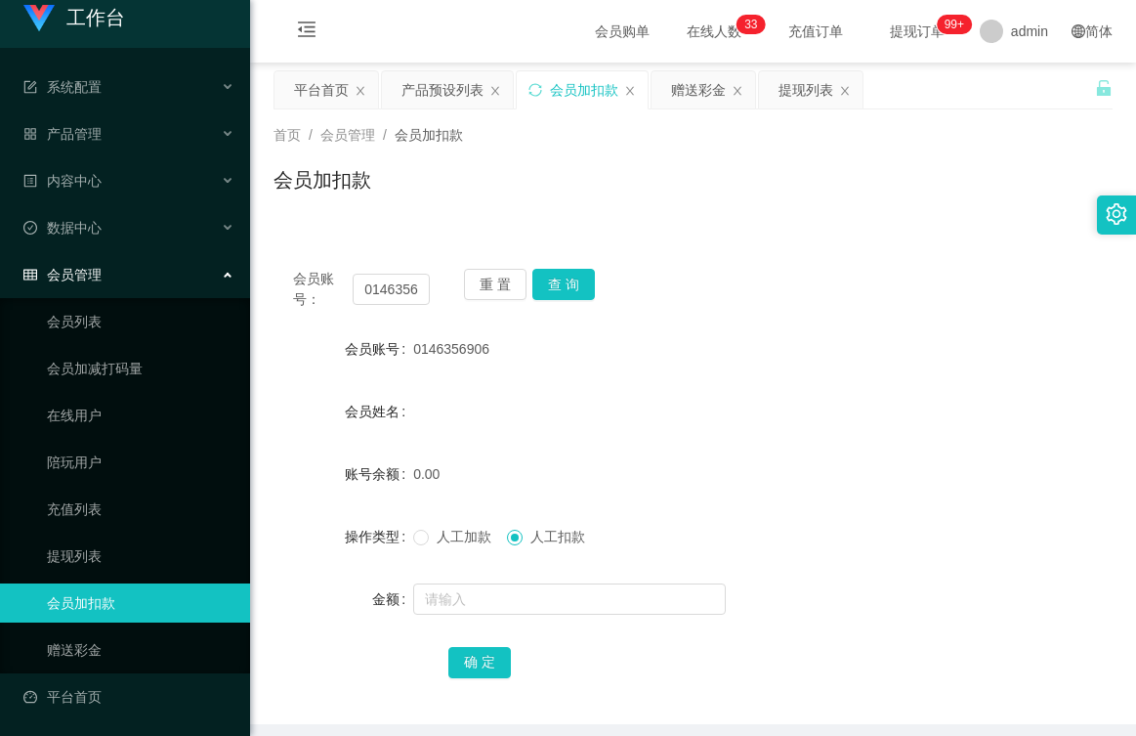
click at [448, 348] on span "0146356906" at bounding box center [451, 349] width 76 height 16
drag, startPoint x: 448, startPoint y: 348, endPoint x: 430, endPoint y: 351, distance: 18.8
click at [430, 351] on span "0146356906" at bounding box center [451, 349] width 76 height 16
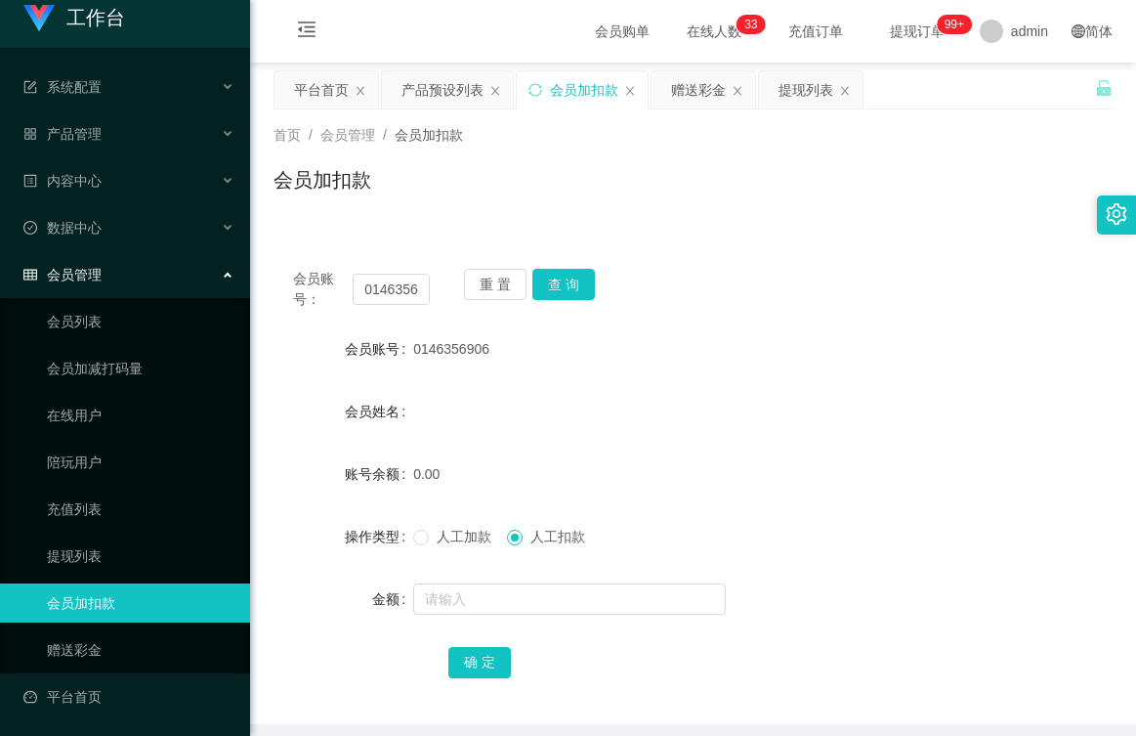
click at [430, 351] on span "0146356906" at bounding box center [451, 349] width 76 height 16
click at [430, 349] on span "0146356906" at bounding box center [451, 349] width 76 height 16
click at [861, 641] on form "会员账号 0146356906 会员姓名 账号余额 0.00 操作类型 人工加款 人工扣款 金额 确 定" at bounding box center [693, 505] width 839 height 352
click at [800, 88] on div "提现列表" at bounding box center [806, 89] width 55 height 37
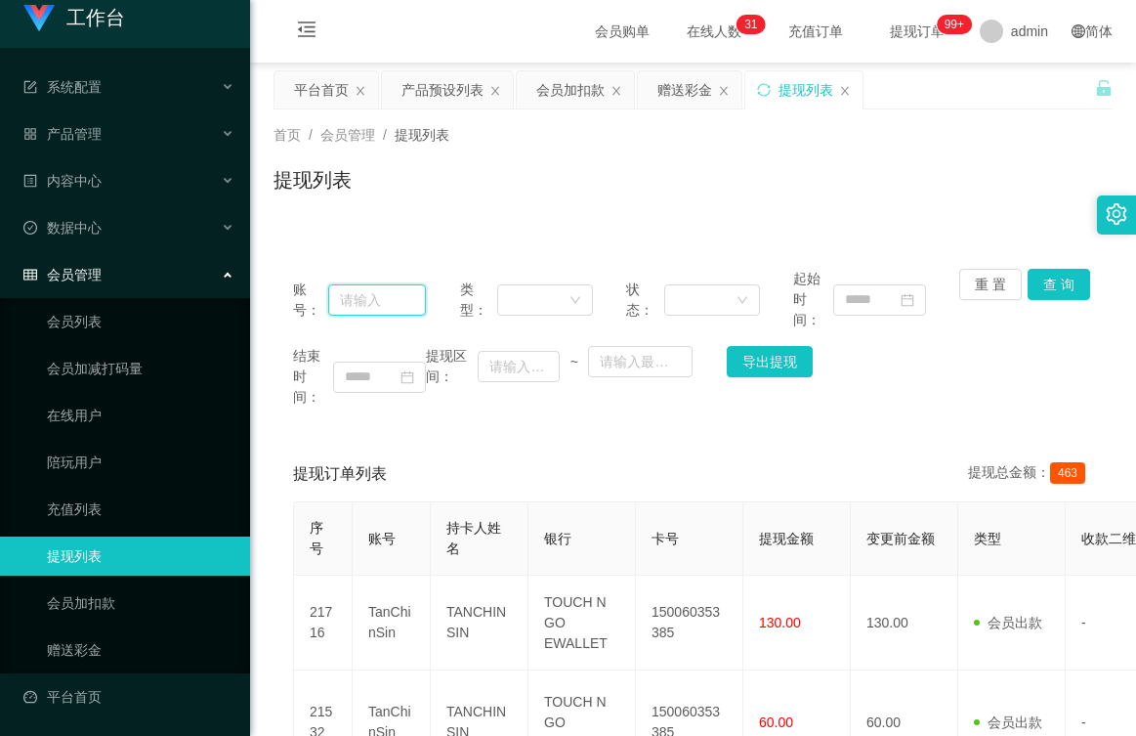
click at [382, 297] on input "text" at bounding box center [377, 299] width 98 height 31
paste input "0146356906"
type input "0146356906"
click at [1058, 288] on button "查 询" at bounding box center [1059, 284] width 63 height 31
